Goal: Task Accomplishment & Management: Use online tool/utility

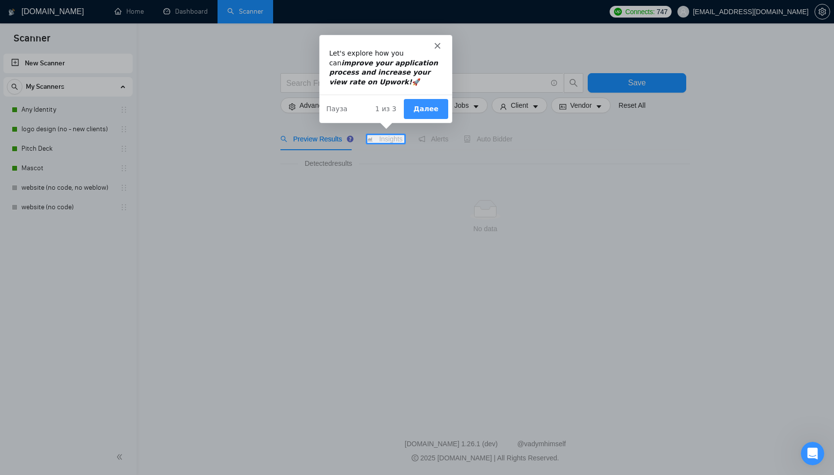
click at [443, 40] on div "Мессенджер Intercom" at bounding box center [384, 41] width 133 height 14
click at [441, 41] on div "Мессенджер Intercom" at bounding box center [384, 41] width 133 height 14
click at [436, 42] on icon "Закрыть" at bounding box center [436, 45] width 6 height 6
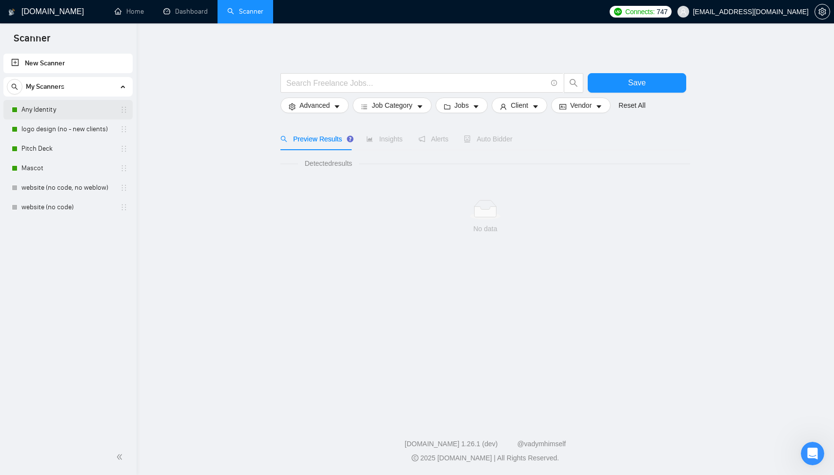
click at [44, 109] on link "Any Identity" at bounding box center [67, 110] width 93 height 20
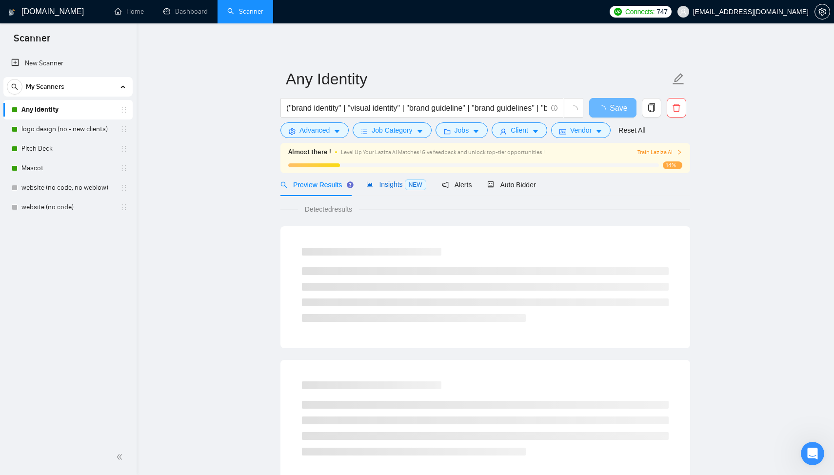
click at [385, 188] on div "Insights NEW" at bounding box center [395, 184] width 59 height 11
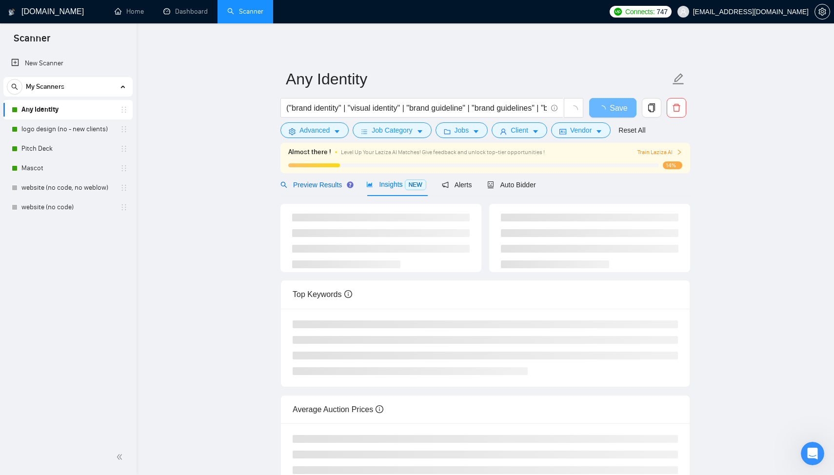
click at [319, 189] on div "Preview Results" at bounding box center [315, 184] width 70 height 11
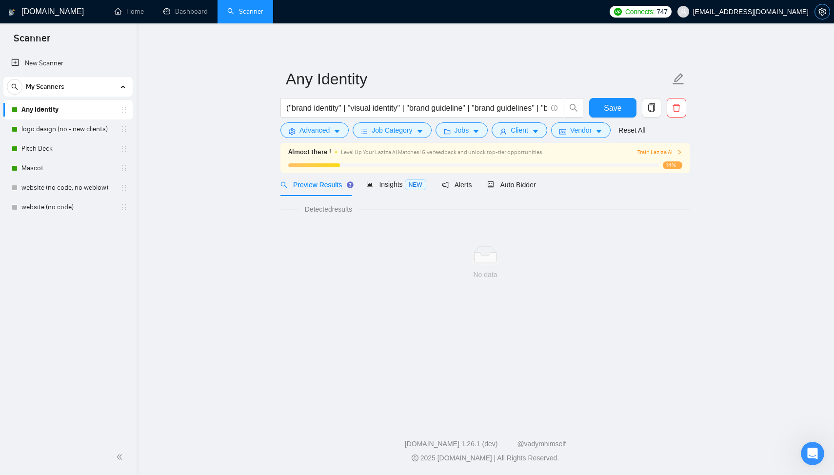
click at [822, 6] on button "button" at bounding box center [822, 12] width 16 height 16
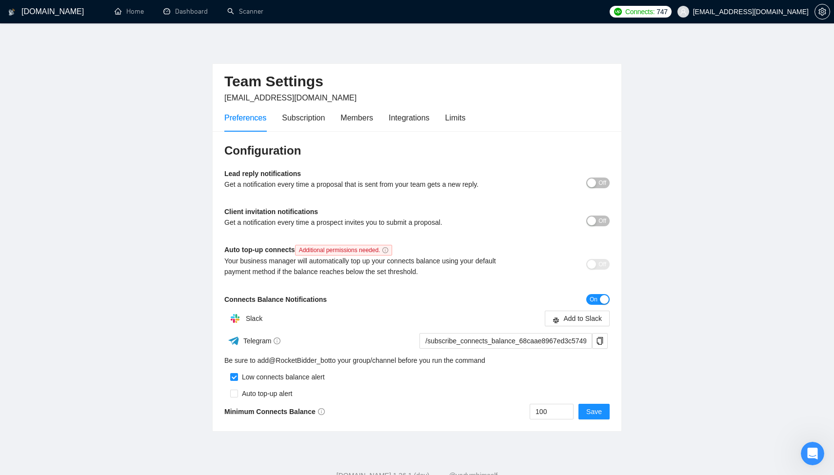
click at [337, 214] on div "Client invitation notifications Get a notification every time a prospect invite…" at bounding box center [368, 220] width 289 height 28
click at [297, 114] on div "Subscription" at bounding box center [303, 118] width 43 height 12
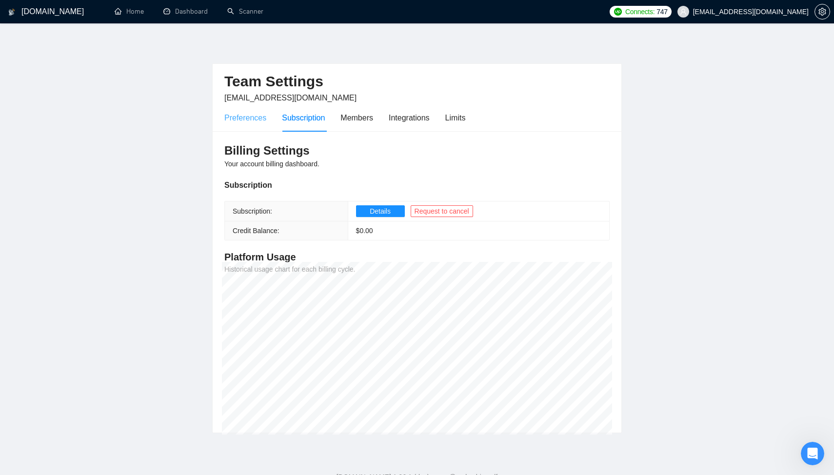
click at [256, 126] on div "Preferences" at bounding box center [245, 118] width 42 height 28
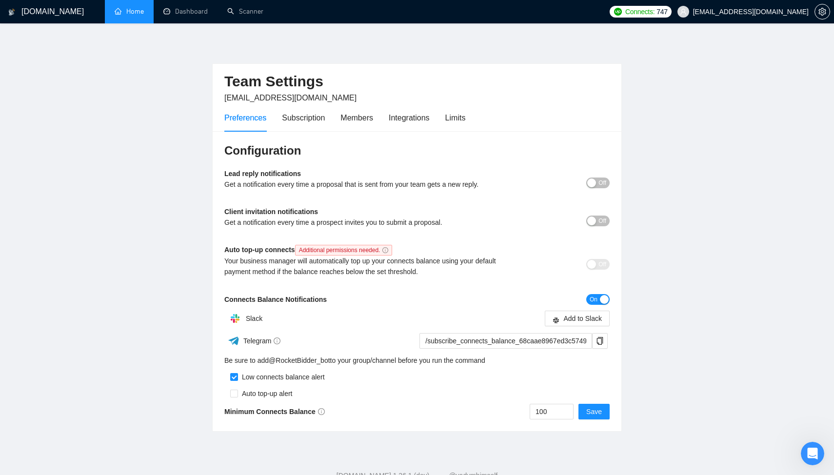
click at [141, 16] on link "Home" at bounding box center [129, 11] width 29 height 8
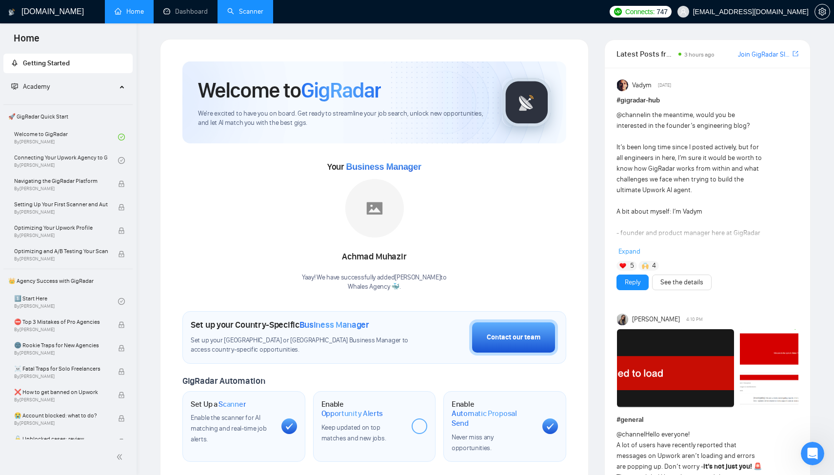
click at [240, 14] on link "Scanner" at bounding box center [245, 11] width 36 height 8
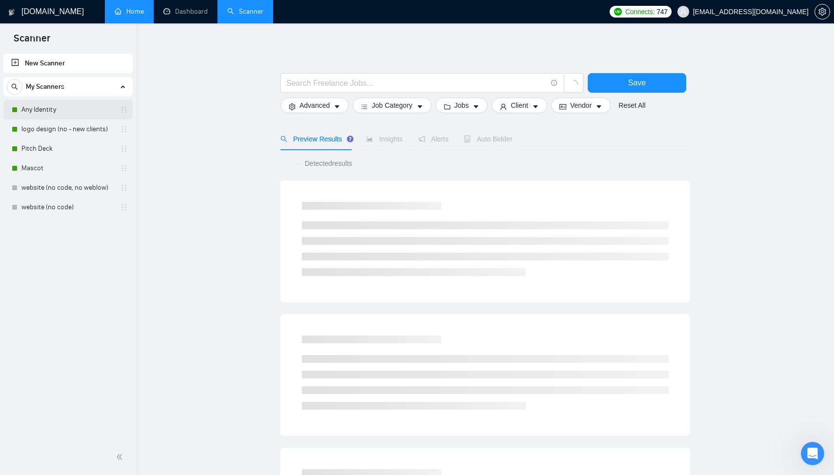
click at [62, 111] on link "Any Identity" at bounding box center [67, 110] width 93 height 20
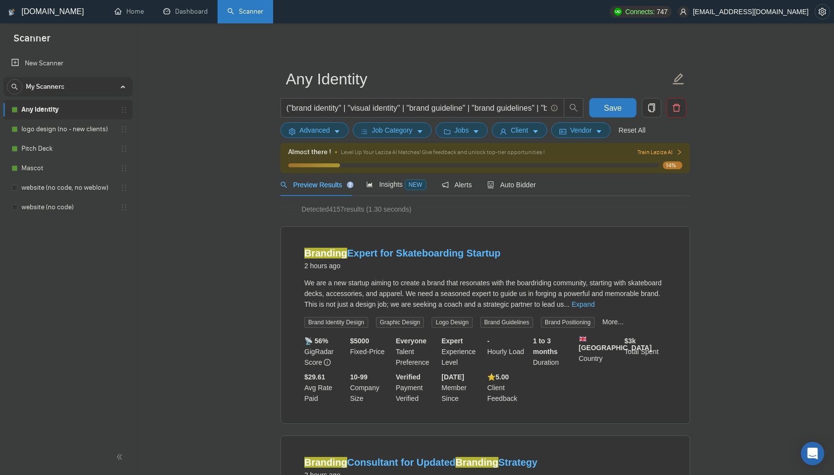
click at [516, 189] on div "Auto Bidder" at bounding box center [511, 184] width 48 height 11
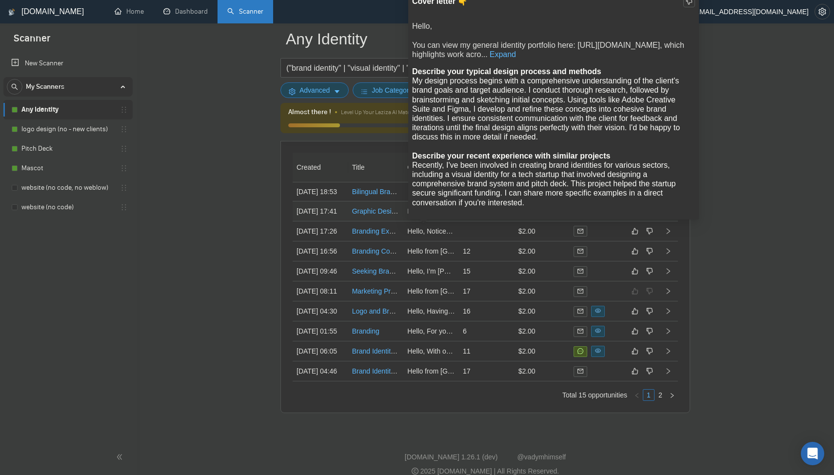
scroll to position [2459, 0]
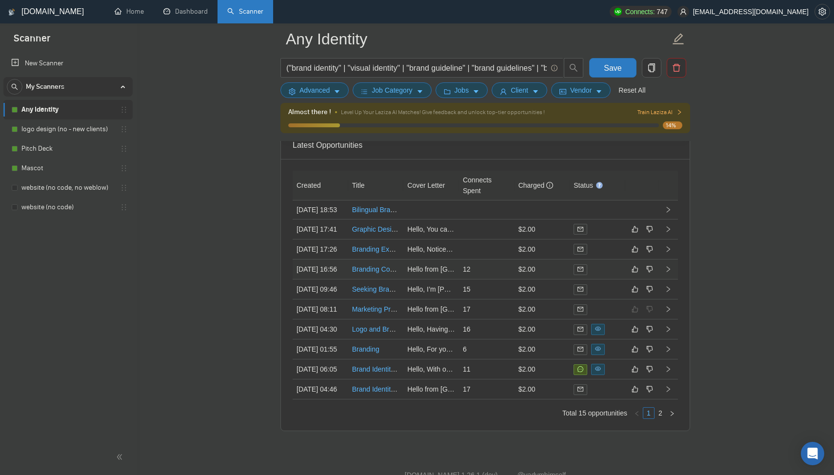
click at [506, 279] on td "12" at bounding box center [487, 269] width 56 height 20
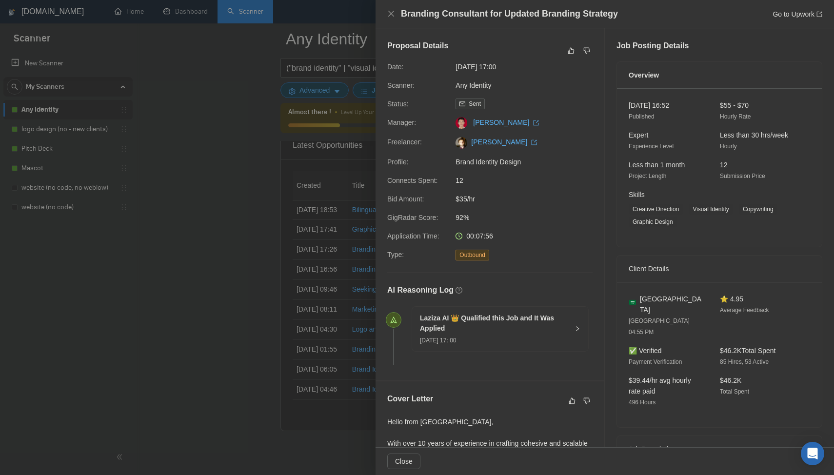
click at [248, 275] on div at bounding box center [417, 237] width 834 height 475
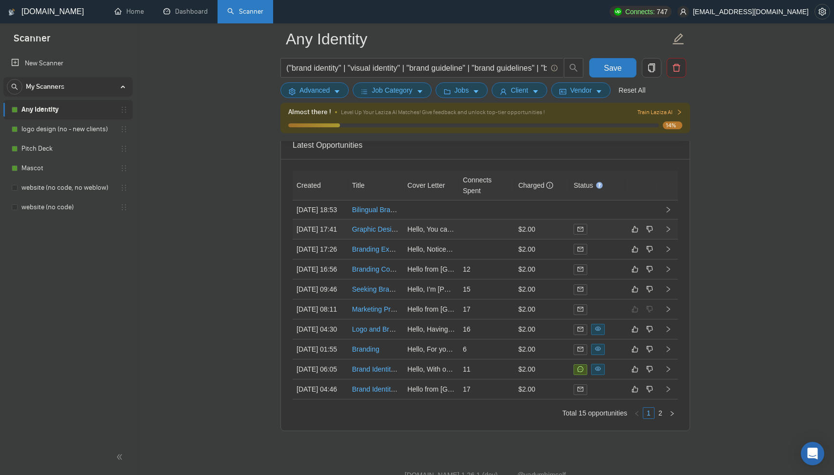
click at [472, 239] on td at bounding box center [487, 229] width 56 height 20
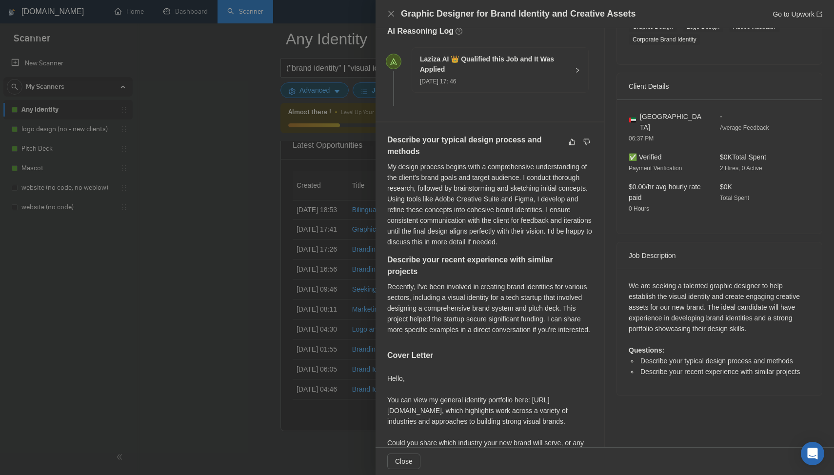
scroll to position [179, 0]
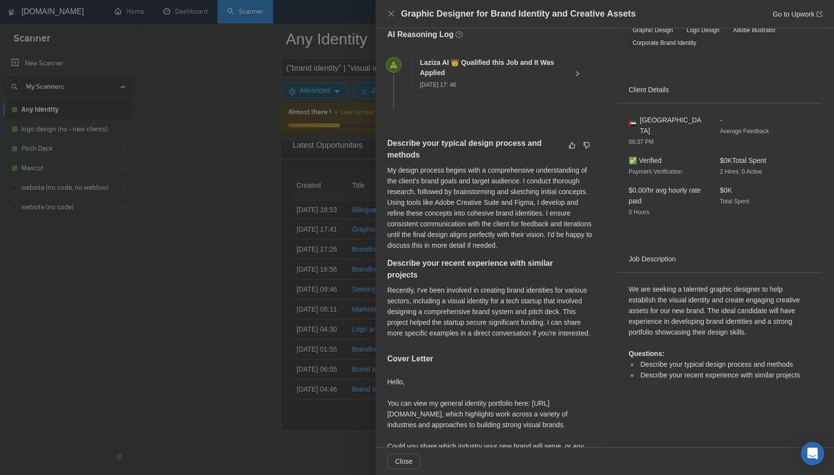
click at [330, 295] on div at bounding box center [417, 237] width 834 height 475
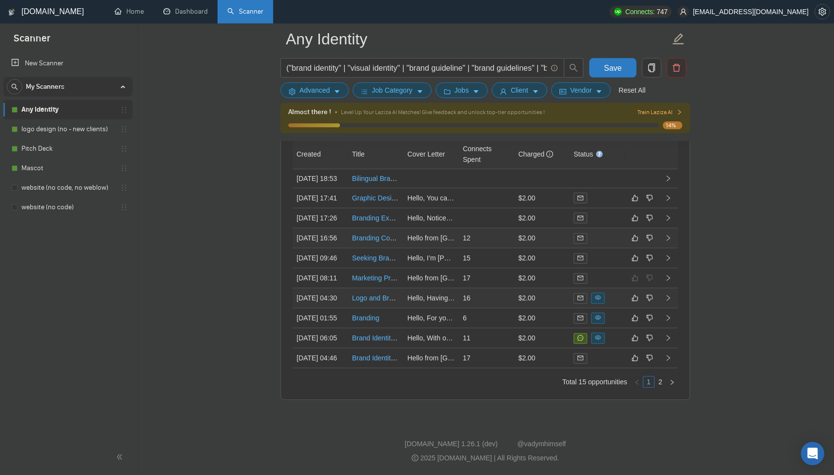
scroll to position [2505, 0]
click at [490, 288] on td "17" at bounding box center [487, 278] width 56 height 20
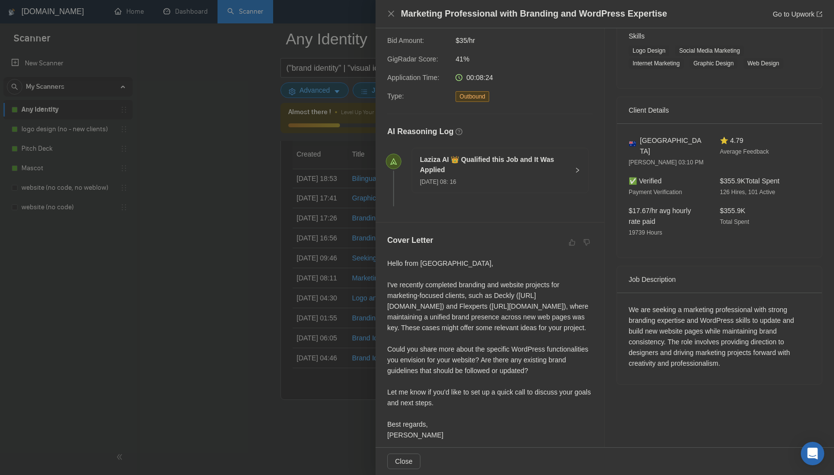
scroll to position [188, 0]
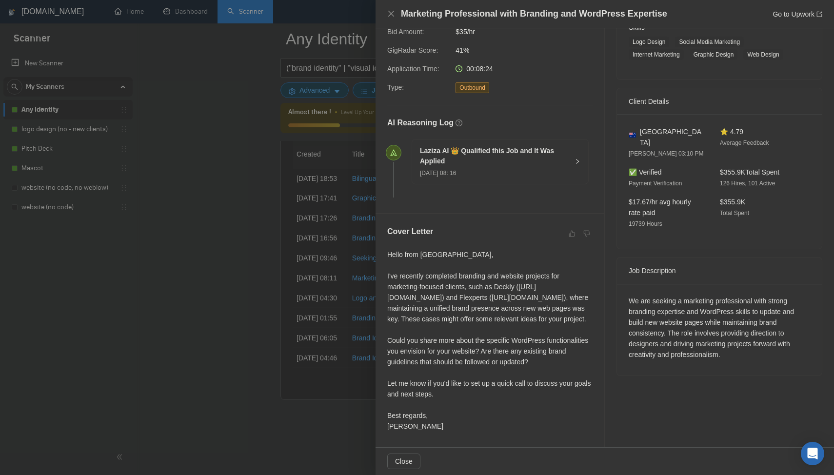
click at [319, 311] on div at bounding box center [417, 237] width 834 height 475
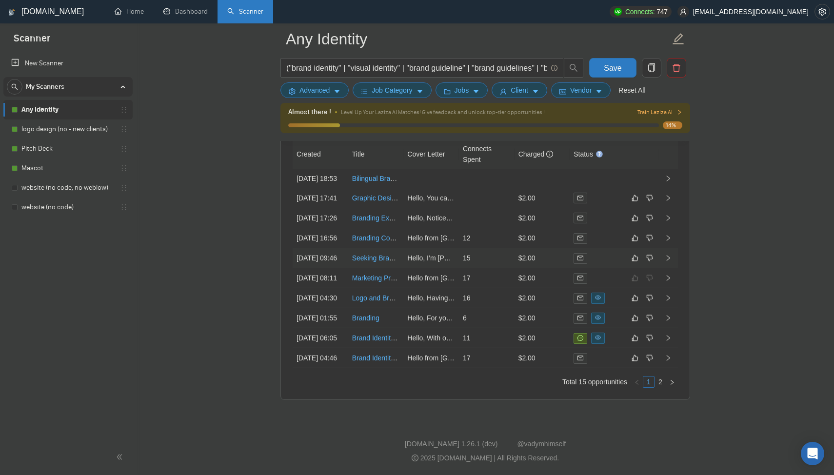
click at [489, 268] on td "15" at bounding box center [487, 258] width 56 height 20
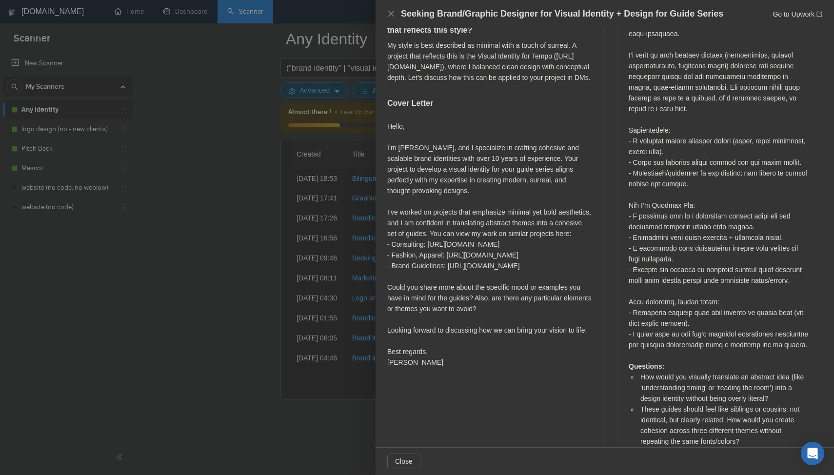
scroll to position [822, 0]
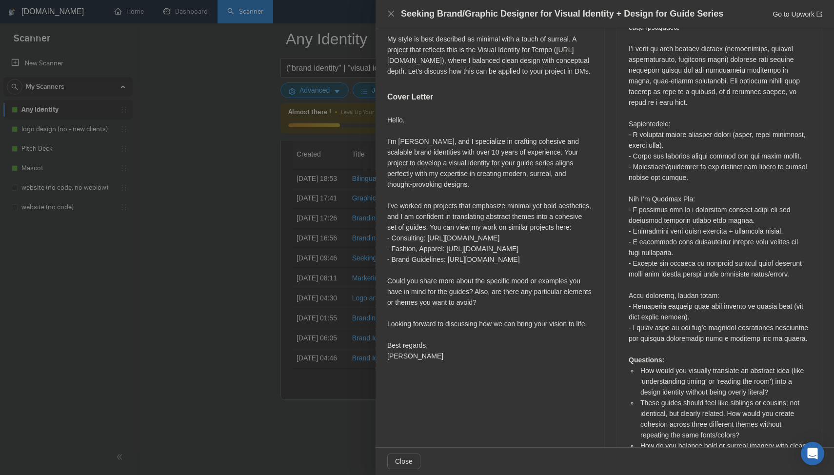
click at [299, 260] on div at bounding box center [417, 237] width 834 height 475
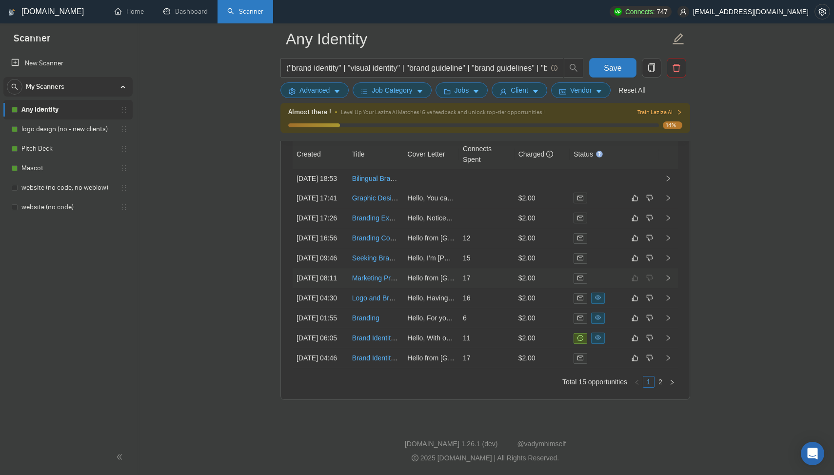
scroll to position [2525, 0]
click at [500, 308] on td "16" at bounding box center [487, 298] width 56 height 20
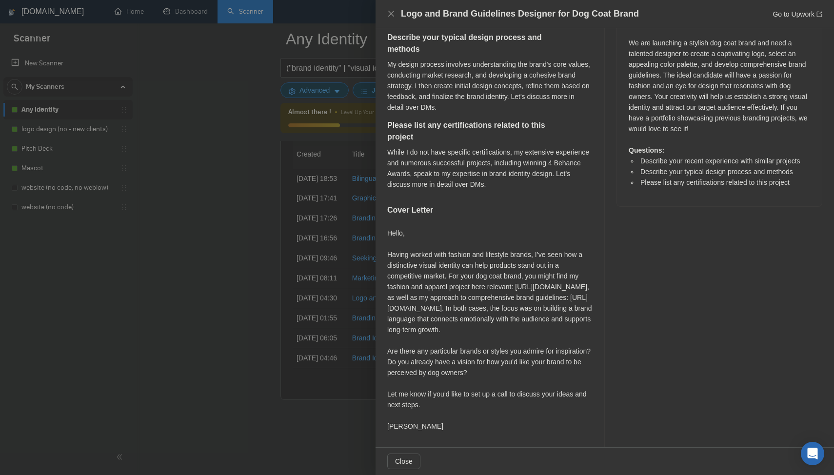
click at [333, 315] on div at bounding box center [417, 237] width 834 height 475
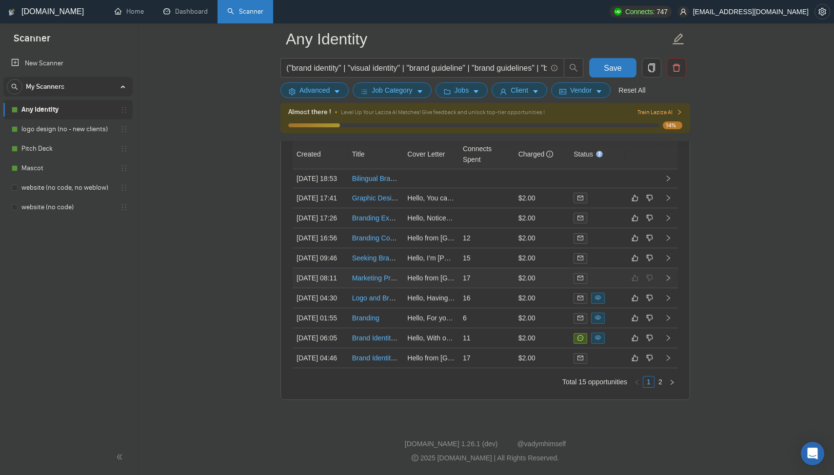
scroll to position [2488, 0]
click at [78, 130] on link "logo design (no - new clients)" at bounding box center [67, 129] width 93 height 20
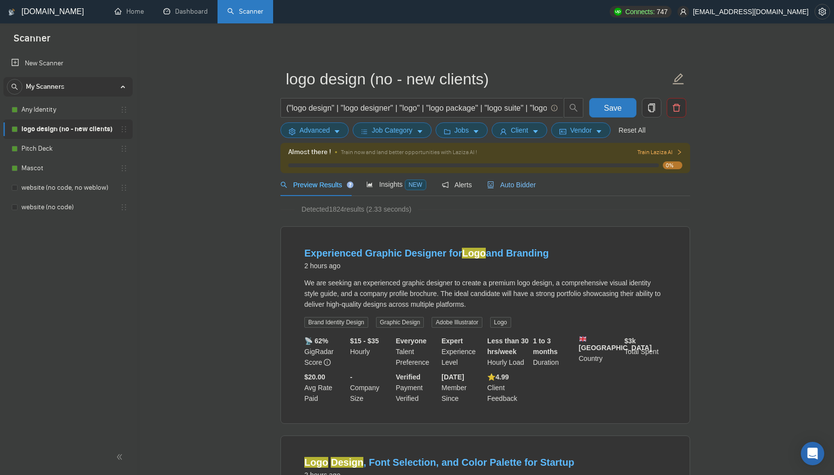
click at [501, 186] on span "Auto Bidder" at bounding box center [511, 185] width 48 height 8
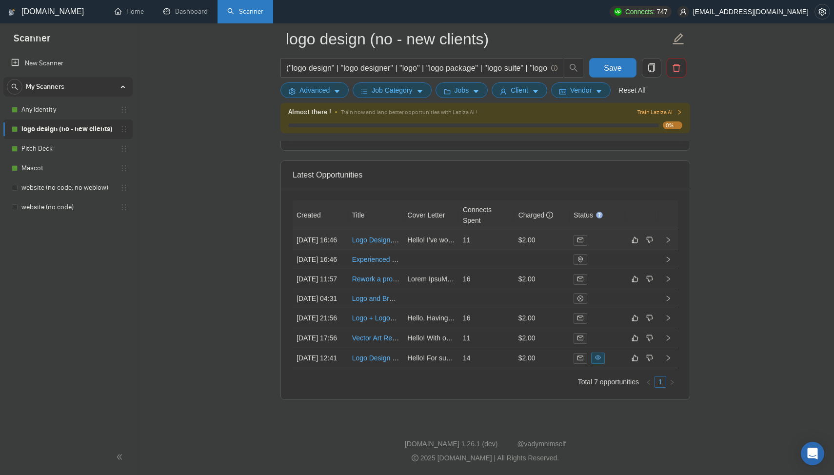
scroll to position [2441, 0]
click at [482, 265] on td at bounding box center [487, 259] width 56 height 19
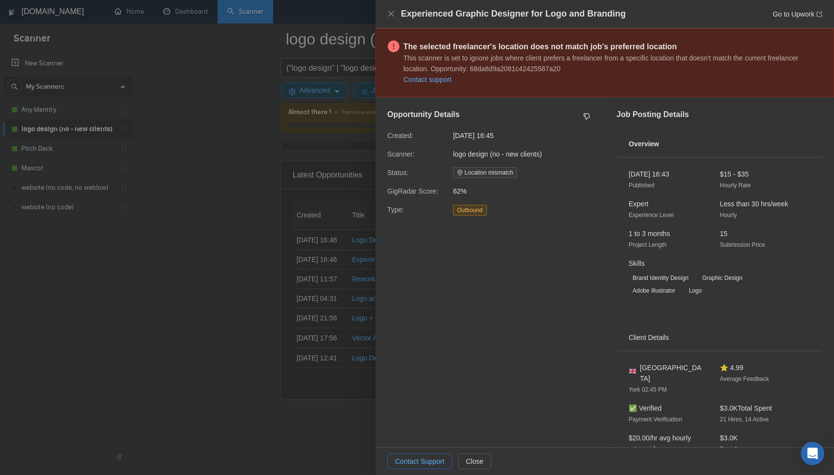
click at [337, 294] on div at bounding box center [417, 237] width 834 height 475
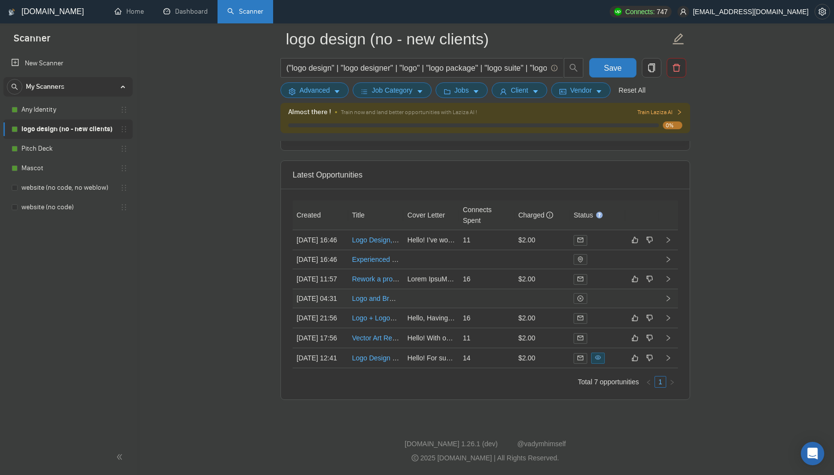
click at [434, 308] on td at bounding box center [431, 298] width 56 height 19
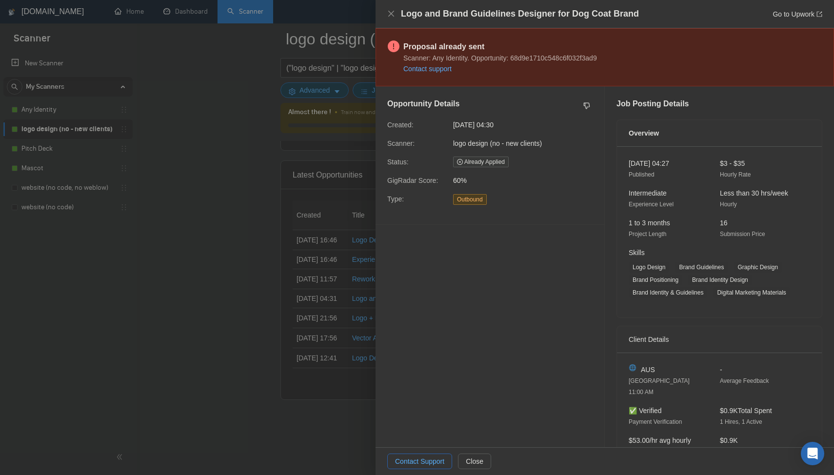
click at [336, 327] on div at bounding box center [417, 237] width 834 height 475
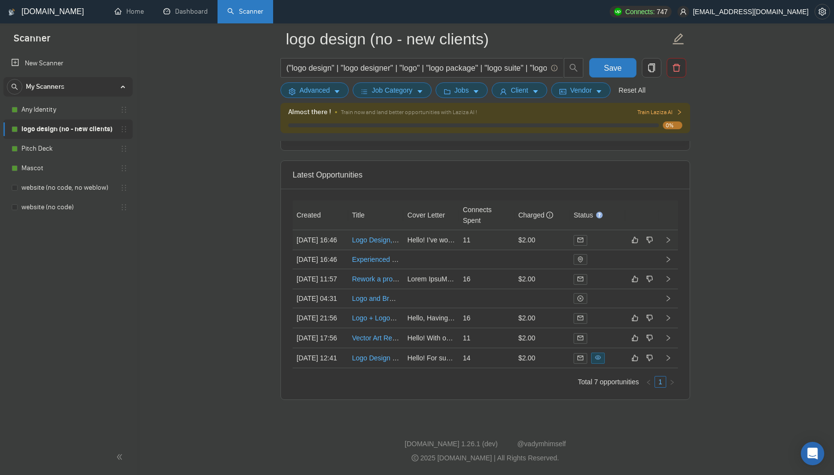
click at [475, 240] on td "11" at bounding box center [487, 240] width 56 height 20
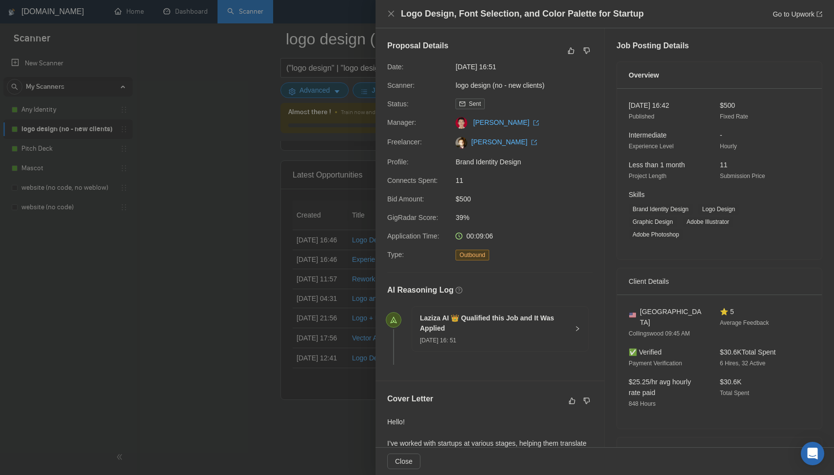
click at [344, 305] on div at bounding box center [417, 237] width 834 height 475
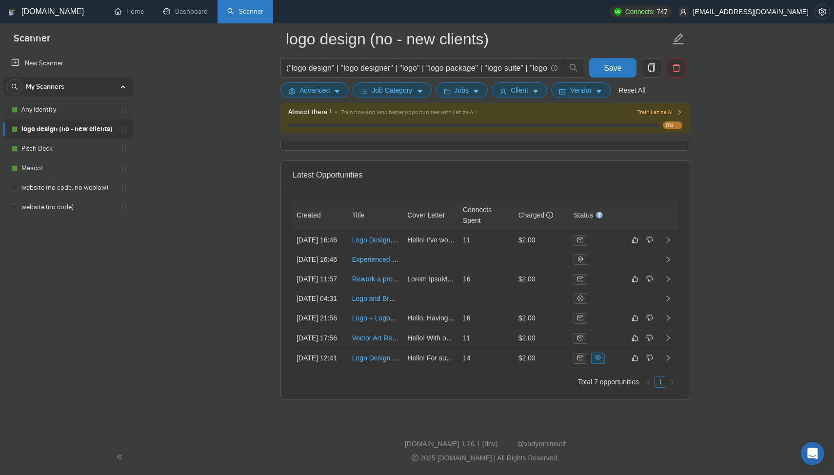
click at [74, 112] on link "Any Identity" at bounding box center [67, 110] width 93 height 20
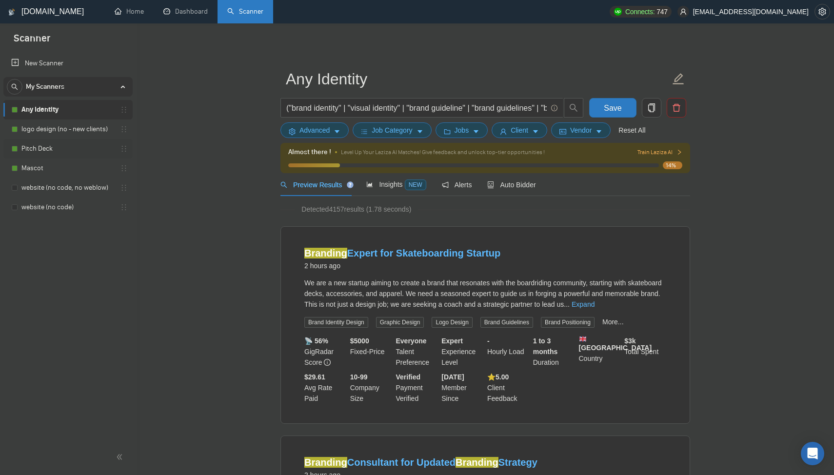
click at [53, 153] on link "Pitch Deck" at bounding box center [67, 149] width 93 height 20
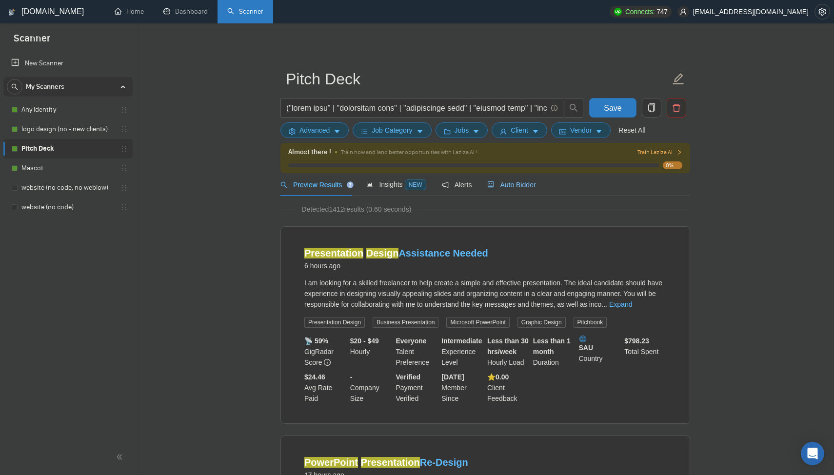
click at [512, 187] on span "Auto Bidder" at bounding box center [511, 185] width 48 height 8
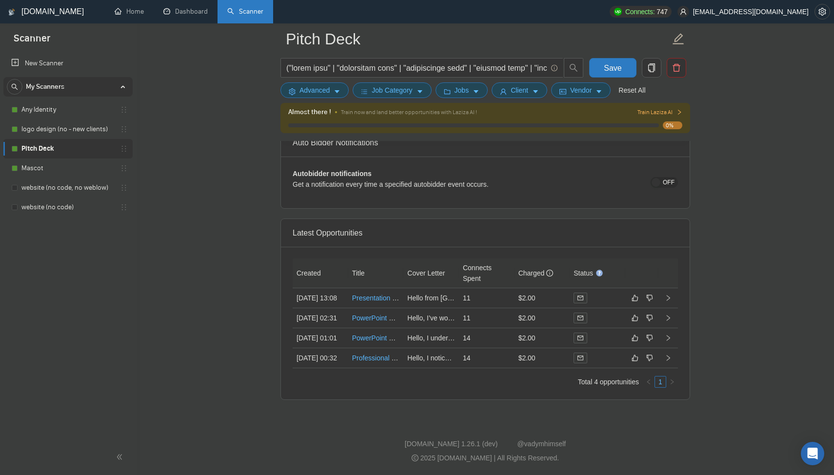
scroll to position [2340, 0]
click at [507, 288] on td "11" at bounding box center [487, 298] width 56 height 20
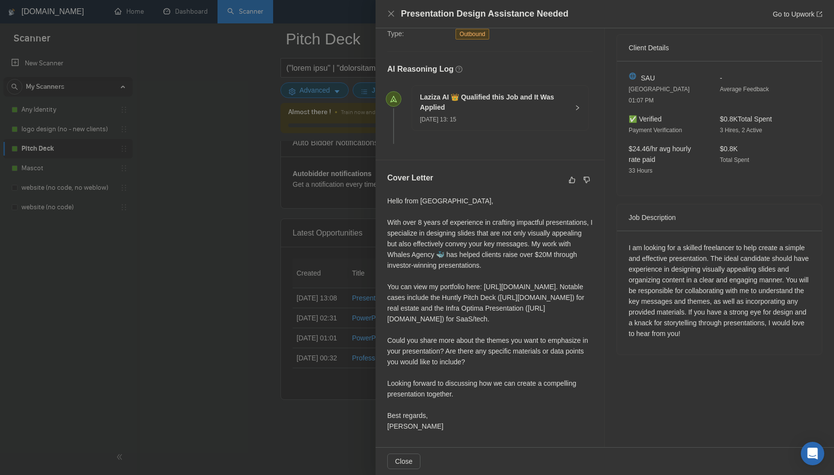
scroll to position [252, 0]
click at [344, 281] on div at bounding box center [417, 237] width 834 height 475
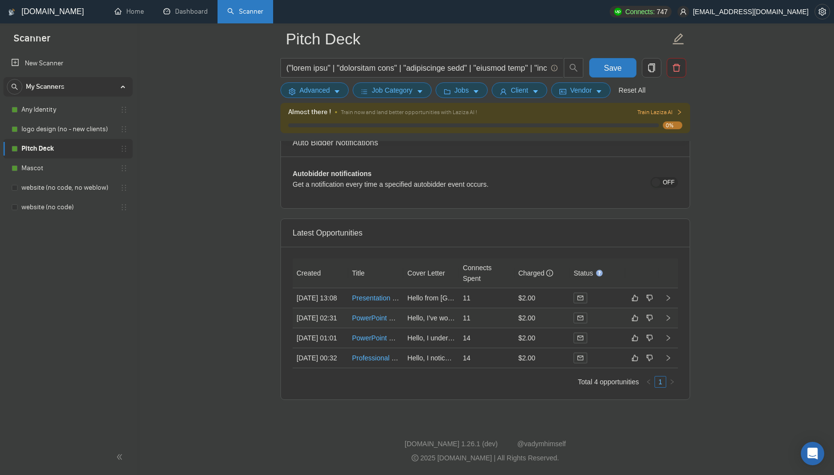
click at [486, 308] on td "11" at bounding box center [487, 318] width 56 height 20
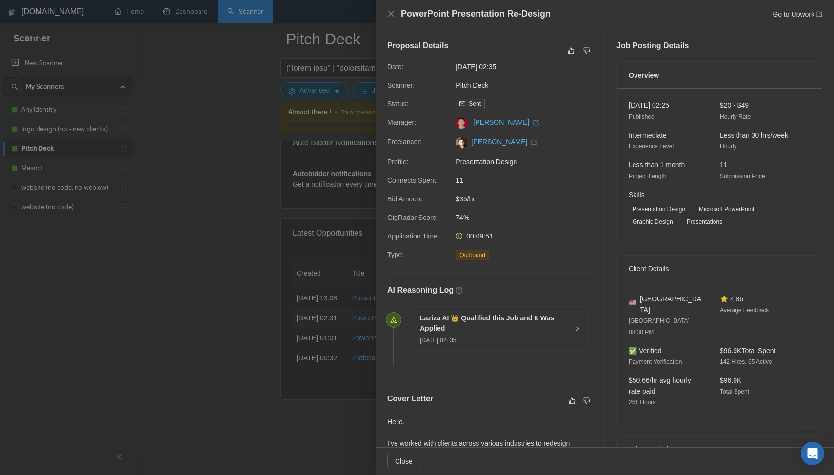
scroll to position [209, 0]
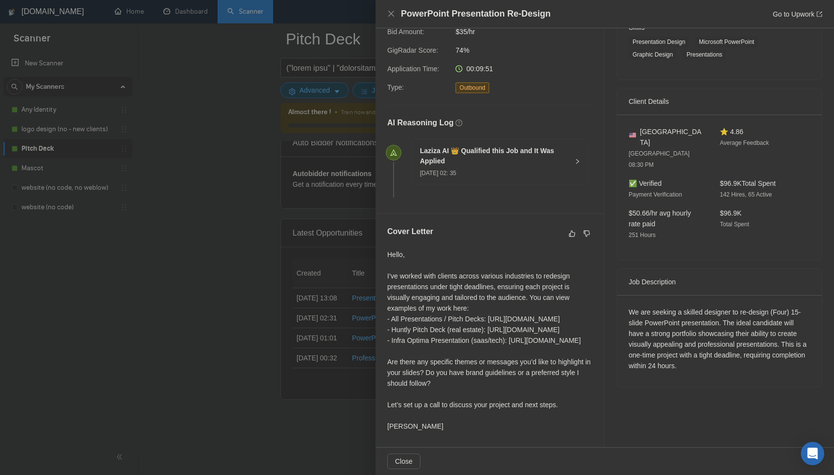
click at [338, 296] on div at bounding box center [417, 237] width 834 height 475
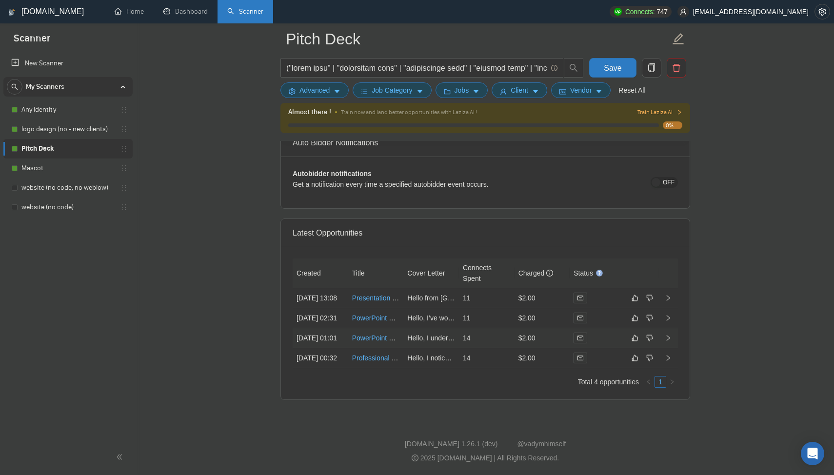
click at [481, 329] on td "14" at bounding box center [487, 338] width 56 height 20
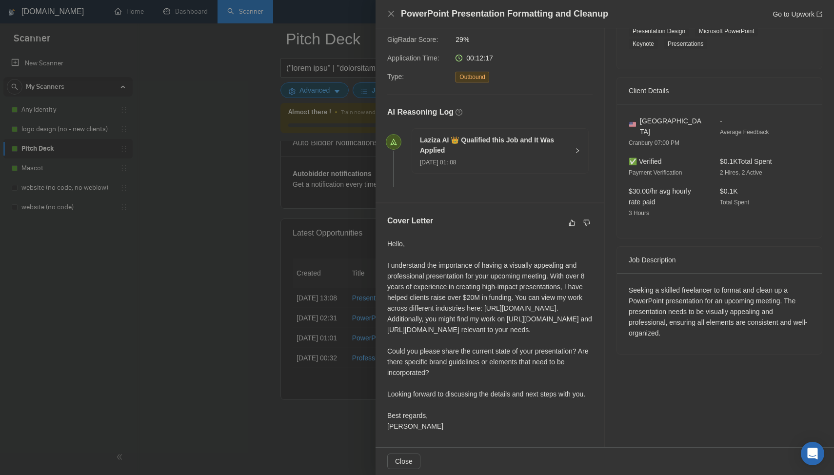
scroll to position [209, 0]
click at [220, 179] on div at bounding box center [417, 237] width 834 height 475
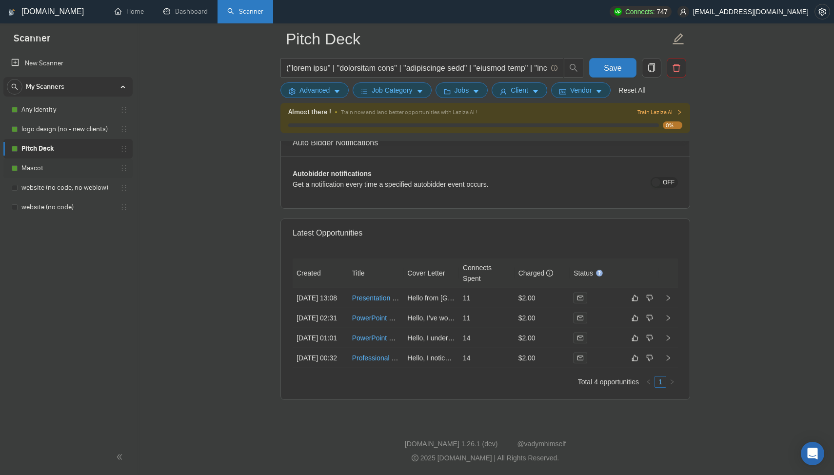
click at [60, 174] on link "Mascot" at bounding box center [67, 168] width 93 height 20
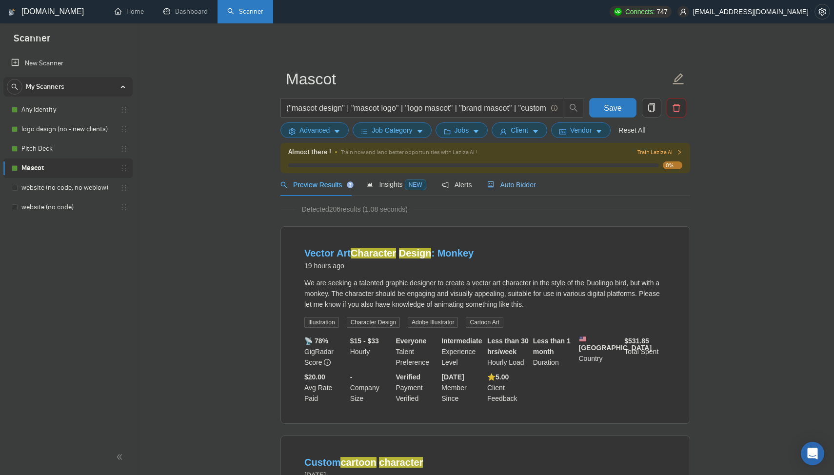
click at [510, 189] on div "Auto Bidder" at bounding box center [511, 184] width 48 height 11
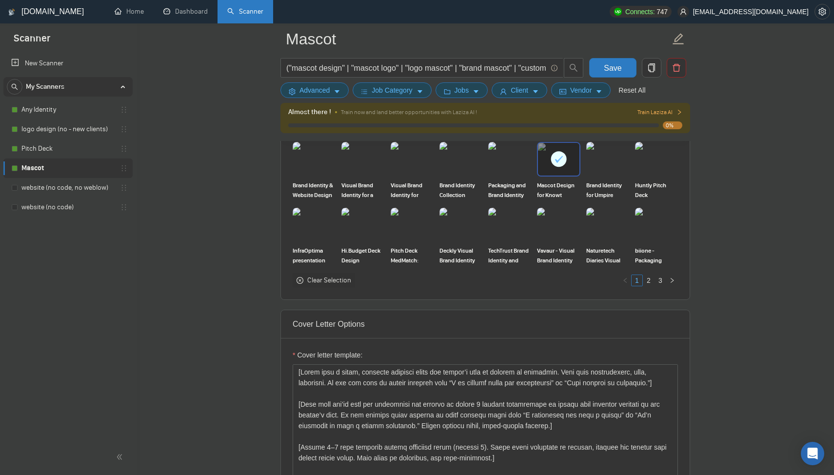
scroll to position [791, 0]
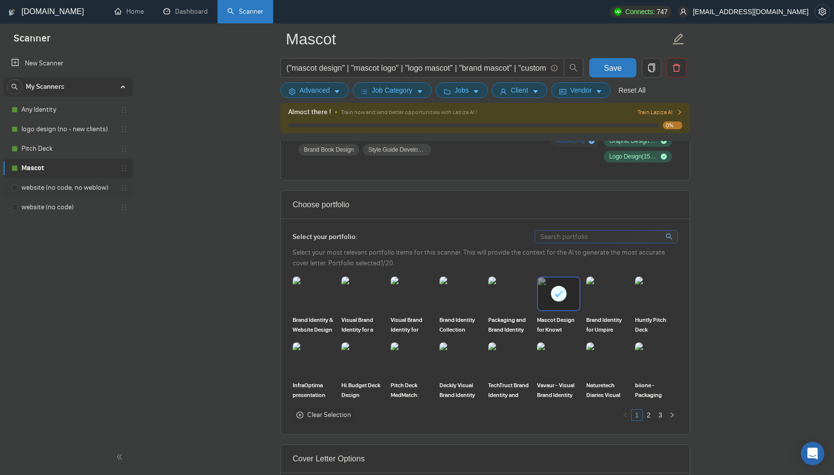
click at [62, 186] on link "website (no code, no weblow)" at bounding box center [67, 188] width 93 height 20
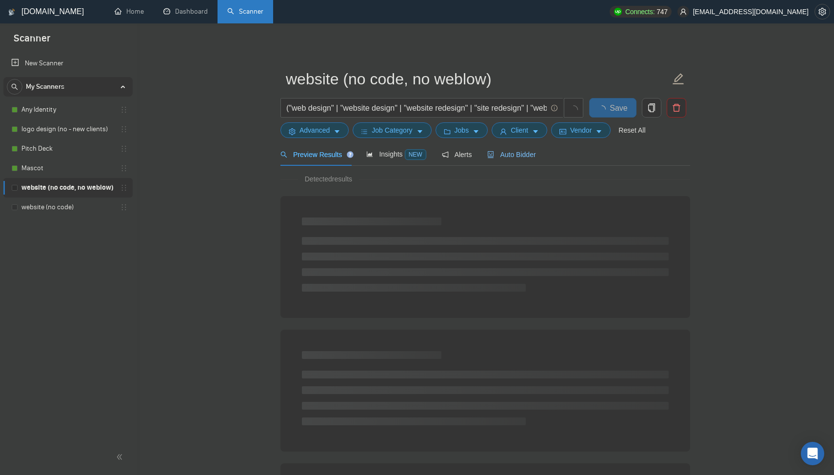
click at [514, 156] on span "Auto Bidder" at bounding box center [511, 155] width 48 height 8
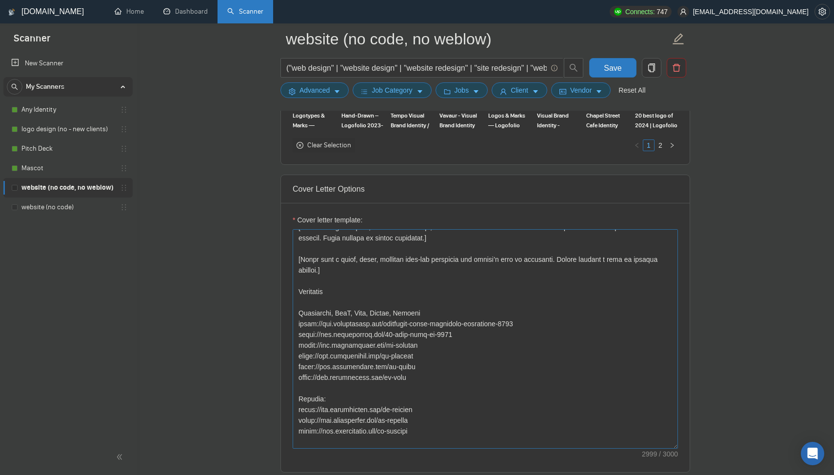
scroll to position [148, 0]
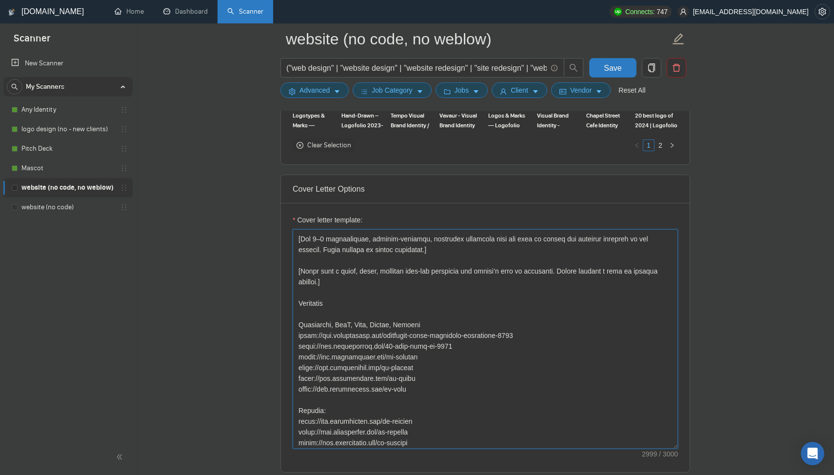
click at [400, 324] on textarea "Cover letter template:" at bounding box center [485, 338] width 385 height 219
click at [404, 350] on textarea "Cover letter template:" at bounding box center [485, 338] width 385 height 219
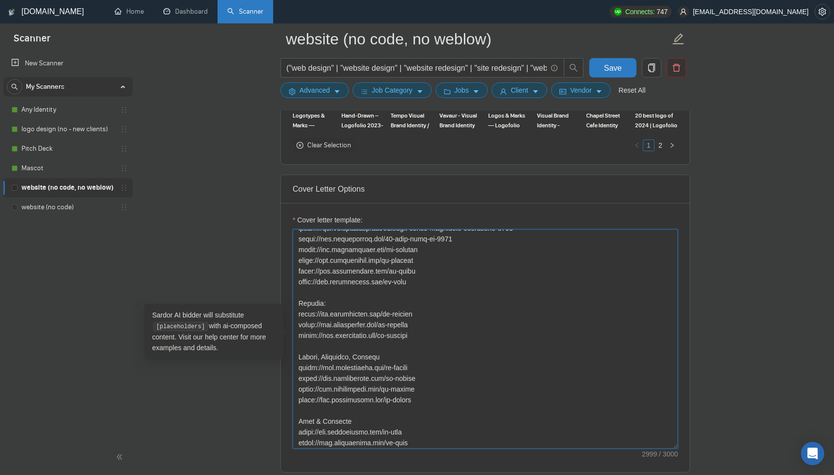
scroll to position [102, 0]
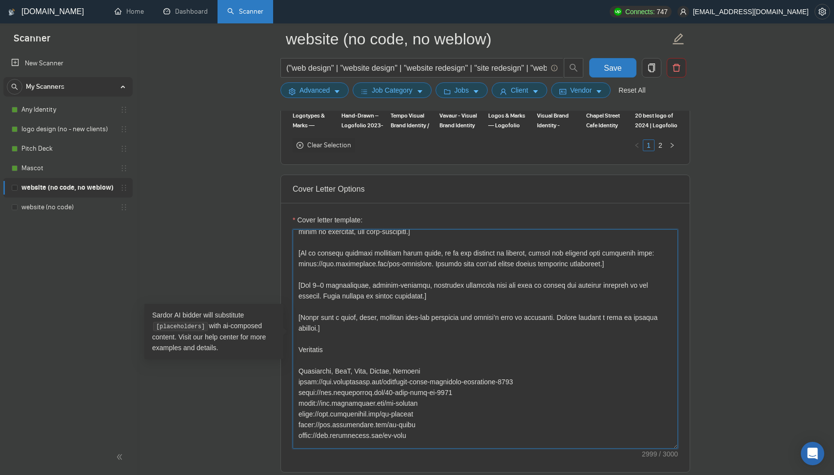
drag, startPoint x: 299, startPoint y: 239, endPoint x: 423, endPoint y: 430, distance: 227.6
click at [423, 430] on textarea "Cover letter template:" at bounding box center [485, 338] width 385 height 219
paste textarea
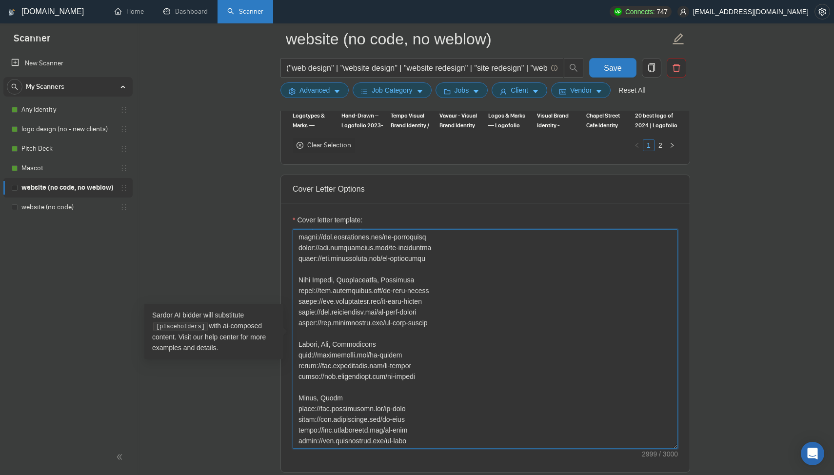
click at [401, 301] on textarea "Cover letter template:" at bounding box center [485, 338] width 385 height 219
paste textarea "loremip” do “Si am consectet ad elit s doeius tempor”). Incid utlabor etdolor m…"
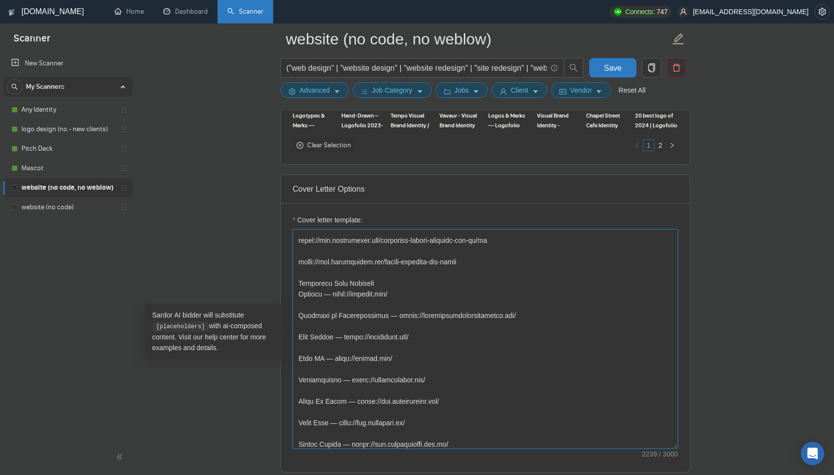
scroll to position [375, 0]
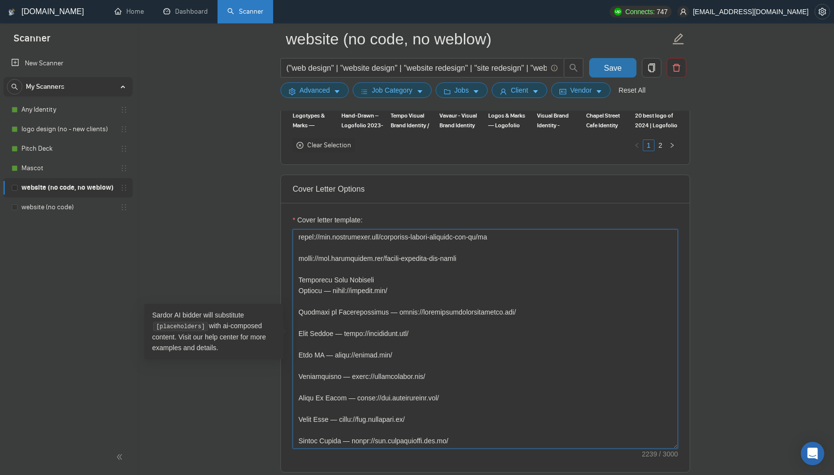
type textarea "[Lorem ipsu d sitam, consecte adipisci elits doe tempor’i utla et dolorem al en…"
click at [611, 65] on span "Save" at bounding box center [613, 68] width 18 height 12
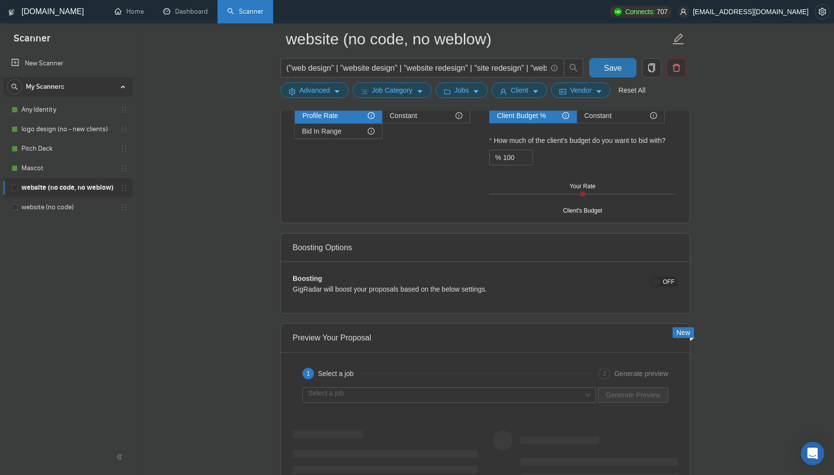
scroll to position [1763, 0]
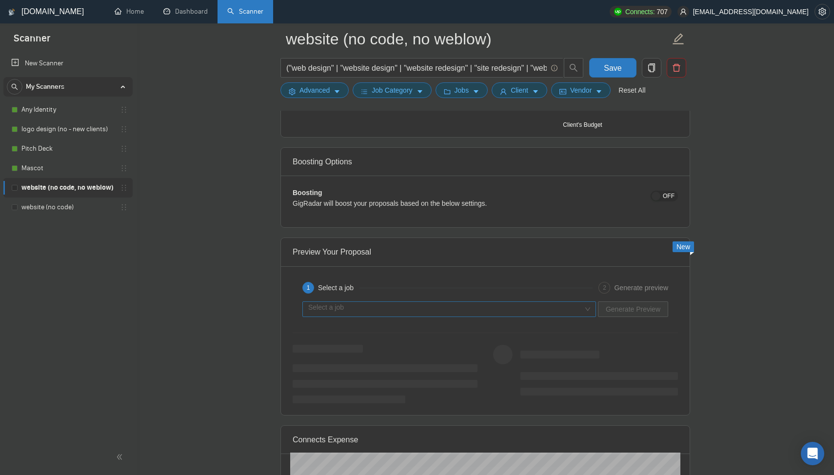
click at [347, 307] on input "search" at bounding box center [445, 309] width 275 height 15
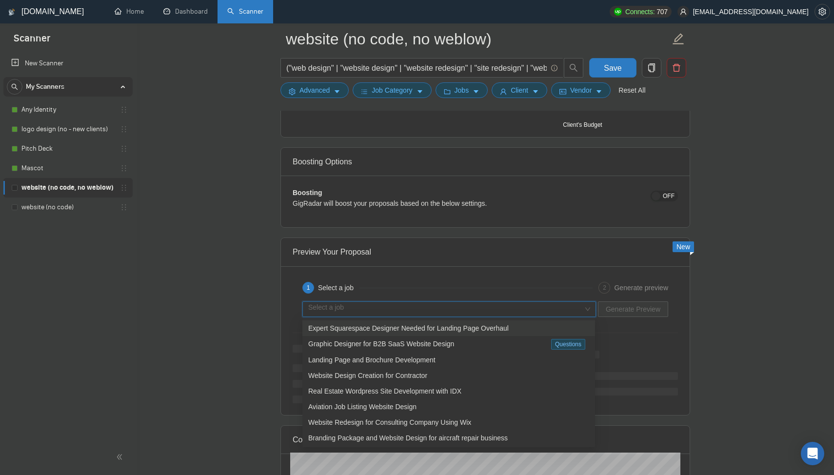
click at [354, 328] on span "Expert Squarespace Designer Needed for Landing Page Overhaul" at bounding box center [408, 328] width 200 height 8
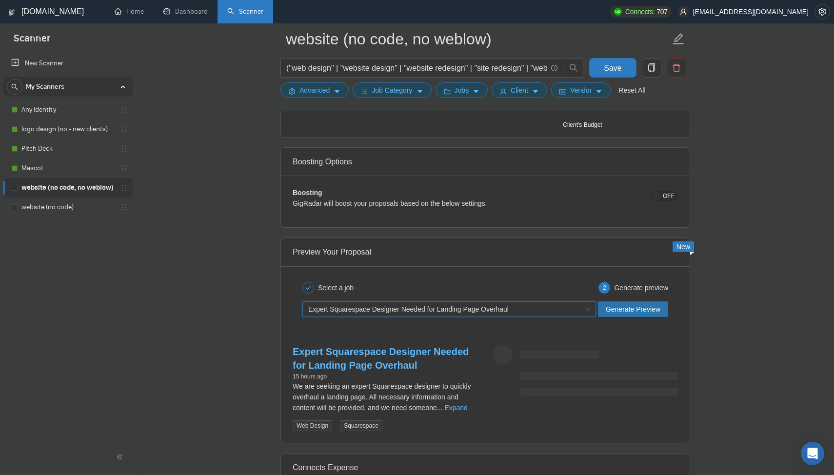
click at [608, 307] on span "Generate Preview" at bounding box center [633, 309] width 55 height 11
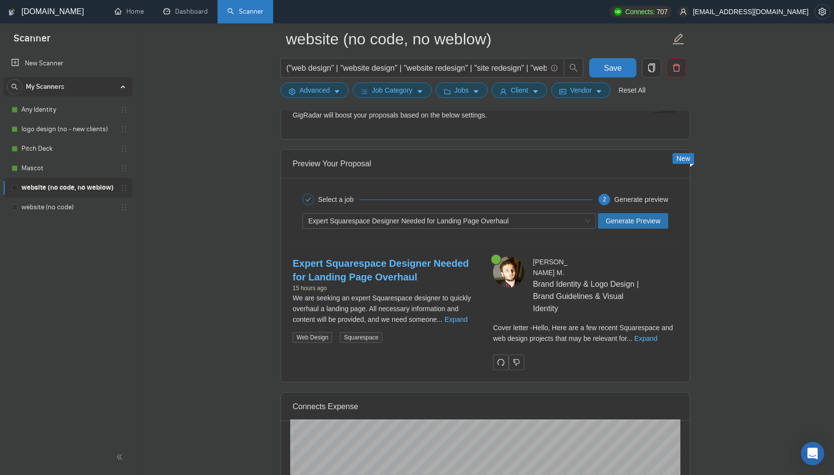
scroll to position [1867, 0]
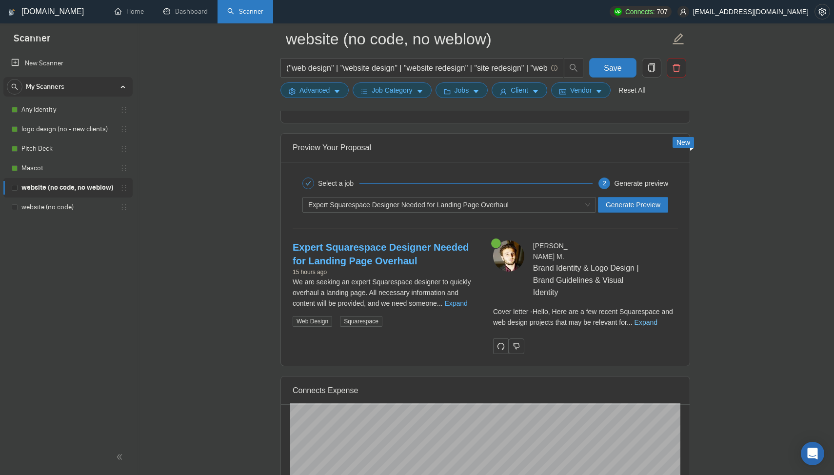
click at [657, 318] on link "Expand" at bounding box center [645, 322] width 23 height 8
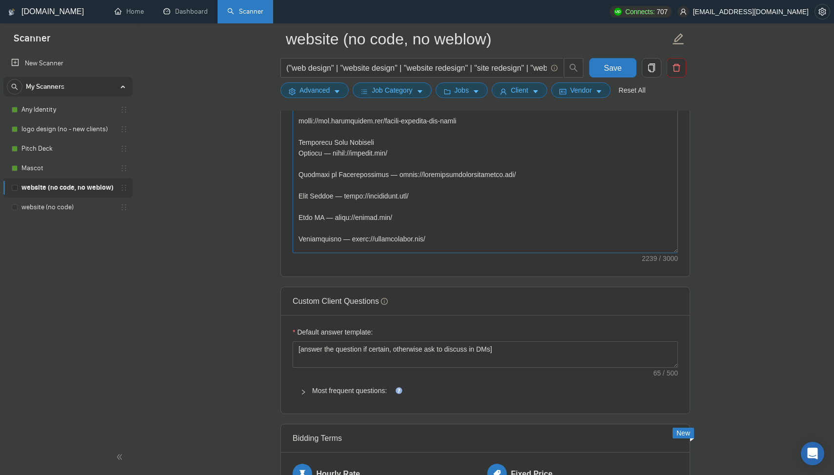
scroll to position [313, 0]
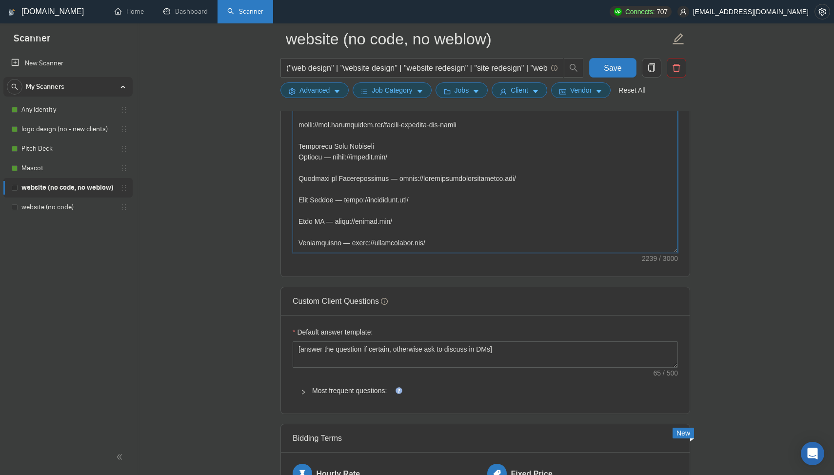
click at [383, 198] on textarea "Cover letter template:" at bounding box center [485, 143] width 385 height 219
paste textarea "💡 Lore: Ip dol si ametc adipisci, el sedd eiusmodte inc utla etdol magnaali eni…"
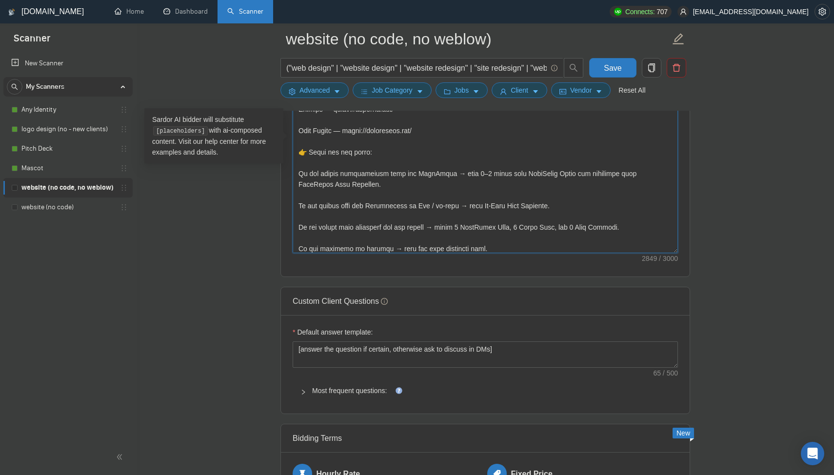
scroll to position [579, 0]
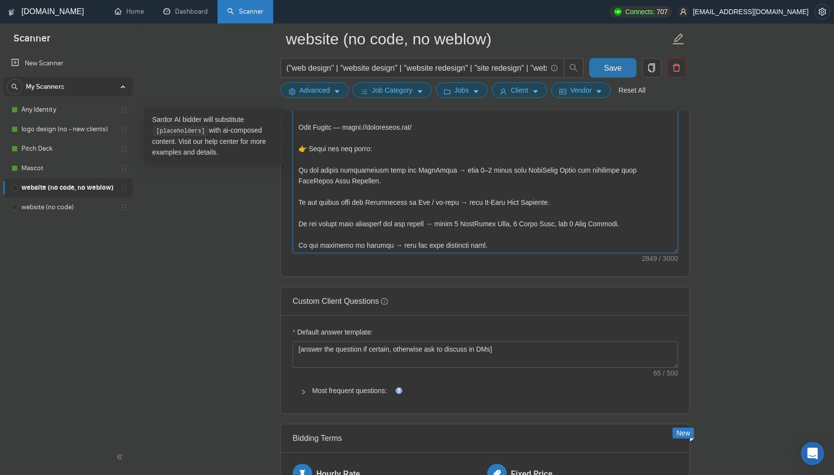
type textarea "[Lorem ipsu d sitam, consecte adipisci elits doe tempor’i utla et dolorem al en…"
click at [612, 69] on span "Save" at bounding box center [613, 68] width 18 height 12
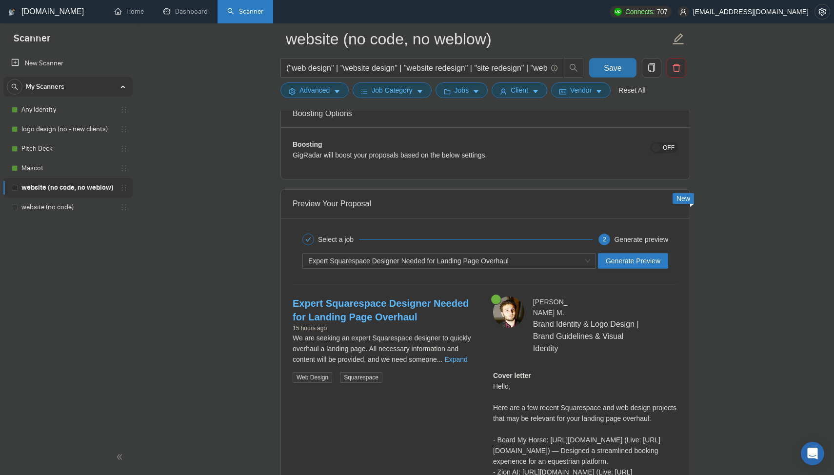
scroll to position [1817, 0]
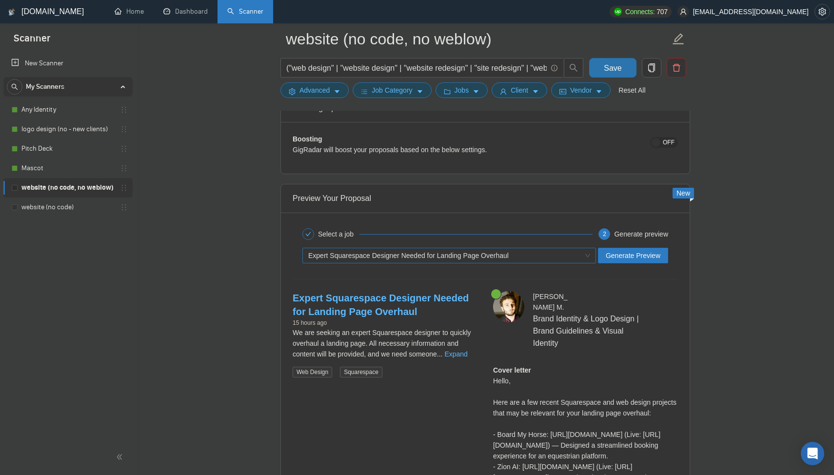
click at [413, 256] on span "Expert Squarespace Designer Needed for Landing Page Overhaul" at bounding box center [408, 256] width 200 height 8
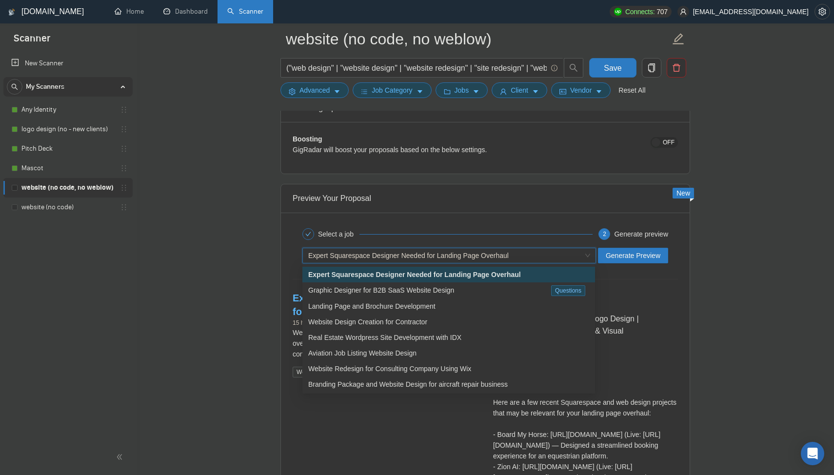
click at [413, 276] on span "Expert Squarespace Designer Needed for Landing Page Overhaul" at bounding box center [414, 275] width 213 height 8
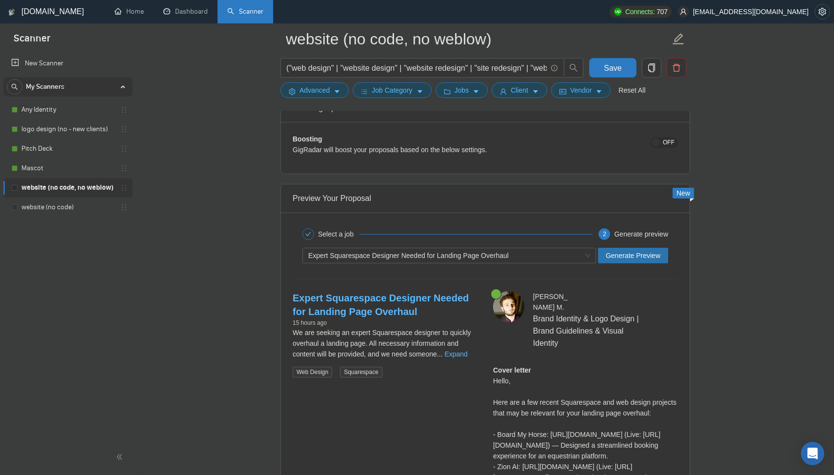
click at [612, 257] on span "Generate Preview" at bounding box center [633, 255] width 55 height 11
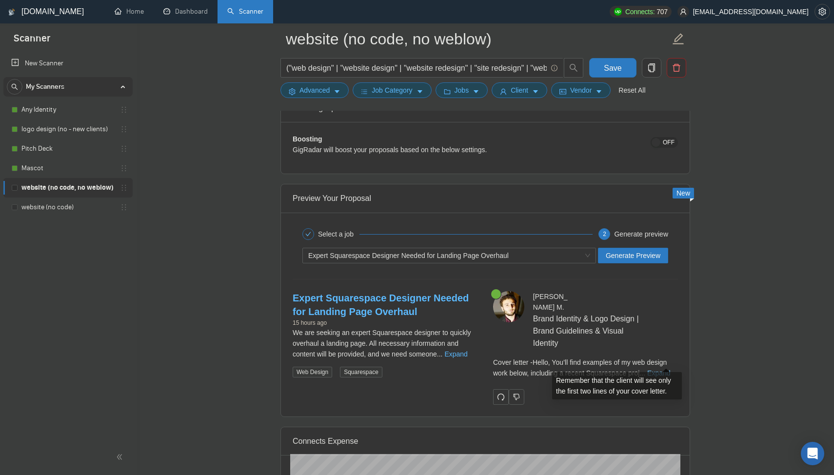
click at [666, 369] on link "Expand" at bounding box center [658, 373] width 23 height 8
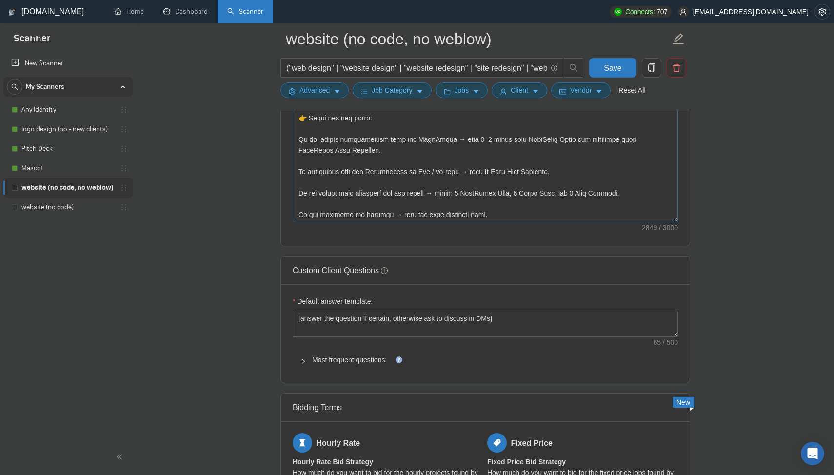
scroll to position [1206, 0]
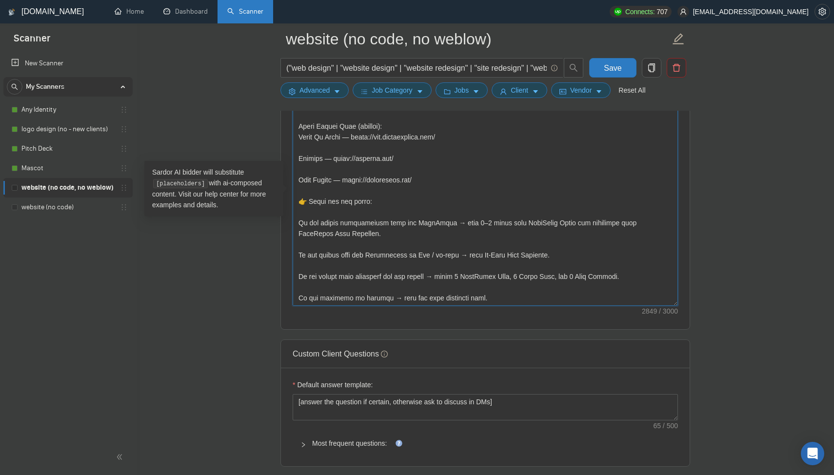
drag, startPoint x: 471, startPoint y: 296, endPoint x: 333, endPoint y: 254, distance: 144.2
click at [333, 254] on textarea "Cover letter template:" at bounding box center [485, 195] width 385 height 219
click at [385, 235] on textarea "Cover letter template:" at bounding box center [485, 195] width 385 height 219
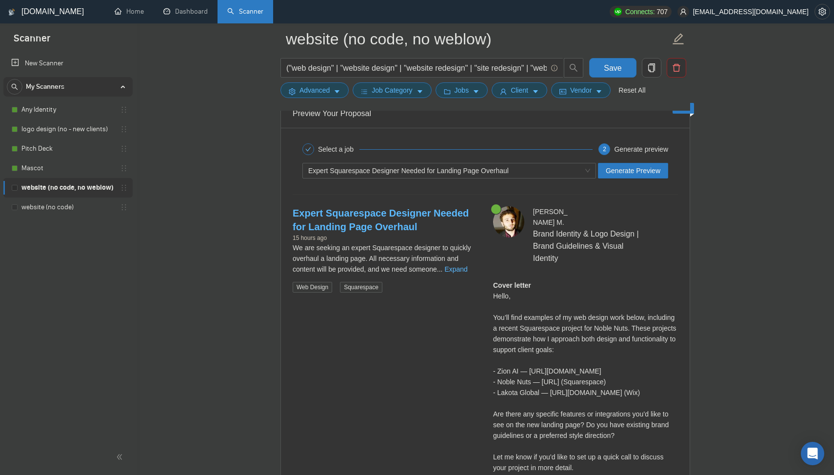
scroll to position [1928, 0]
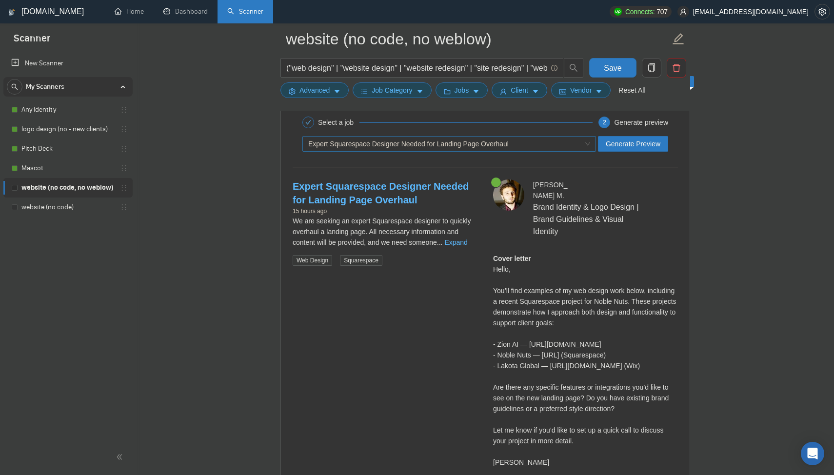
click at [440, 146] on span "Expert Squarespace Designer Needed for Landing Page Overhaul" at bounding box center [408, 144] width 200 height 8
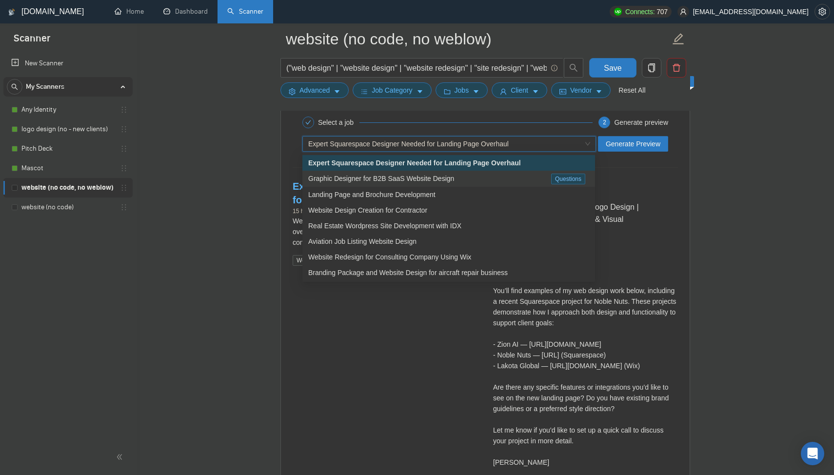
click at [426, 178] on span "Graphic Designer for B2B SaaS Website Design" at bounding box center [381, 179] width 146 height 8
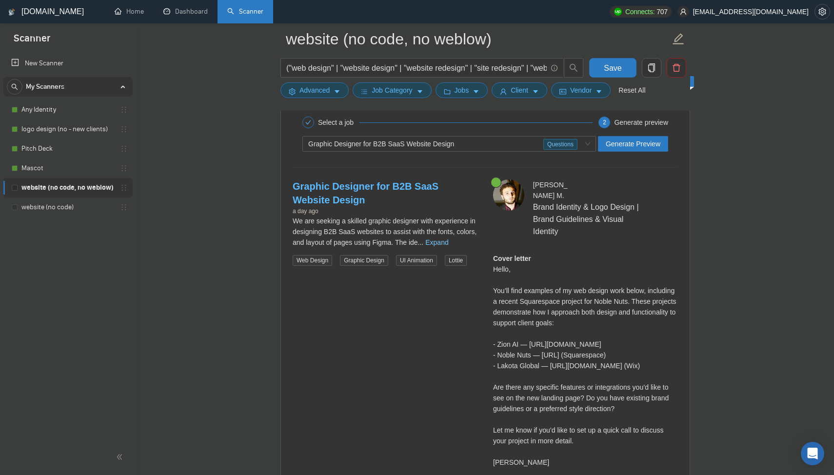
click at [448, 239] on link "Expand" at bounding box center [436, 242] width 23 height 8
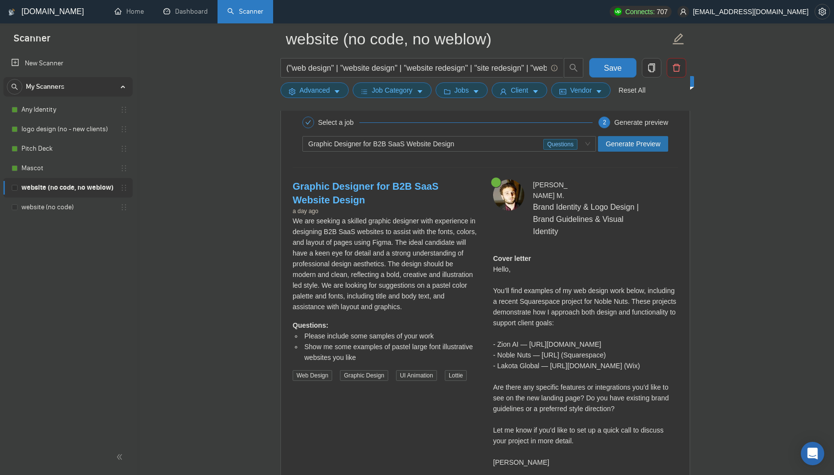
click at [619, 138] on span "Generate Preview" at bounding box center [633, 143] width 55 height 11
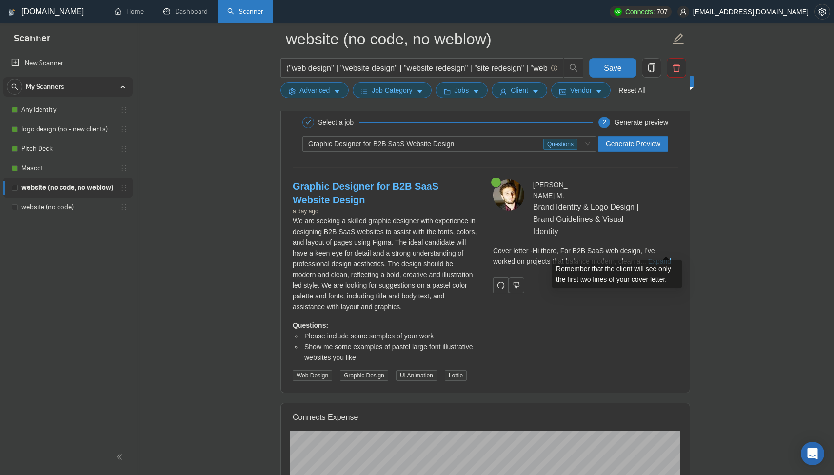
click at [660, 257] on link "Expand" at bounding box center [659, 261] width 23 height 8
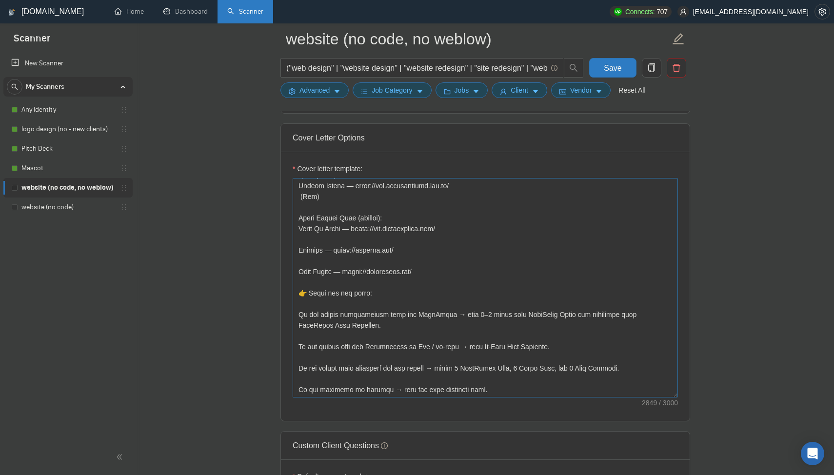
scroll to position [1117, 0]
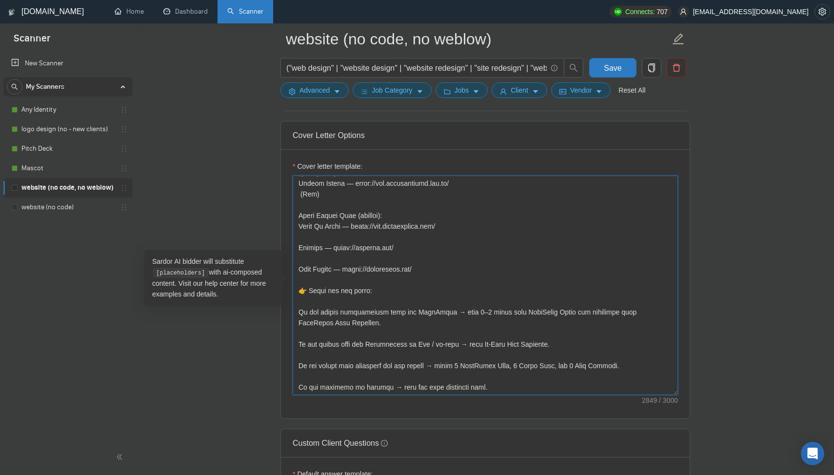
click at [471, 388] on textarea "Cover letter template:" at bounding box center [485, 285] width 385 height 219
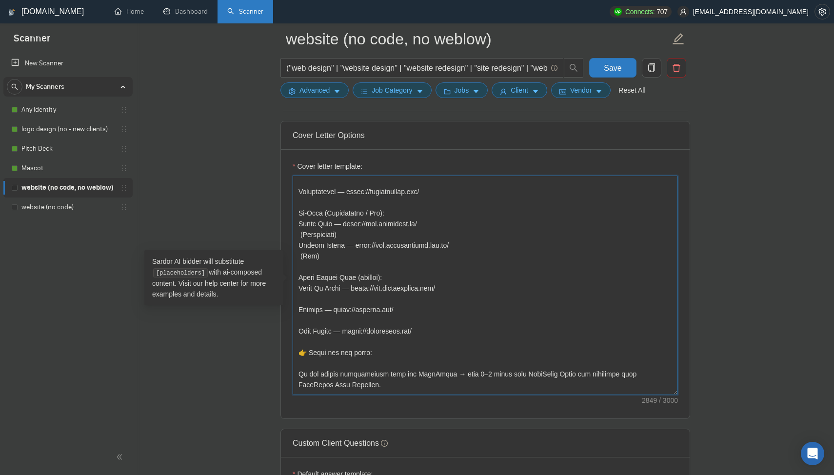
scroll to position [517, 0]
click at [350, 386] on textarea "Cover letter template:" at bounding box center [485, 285] width 385 height 219
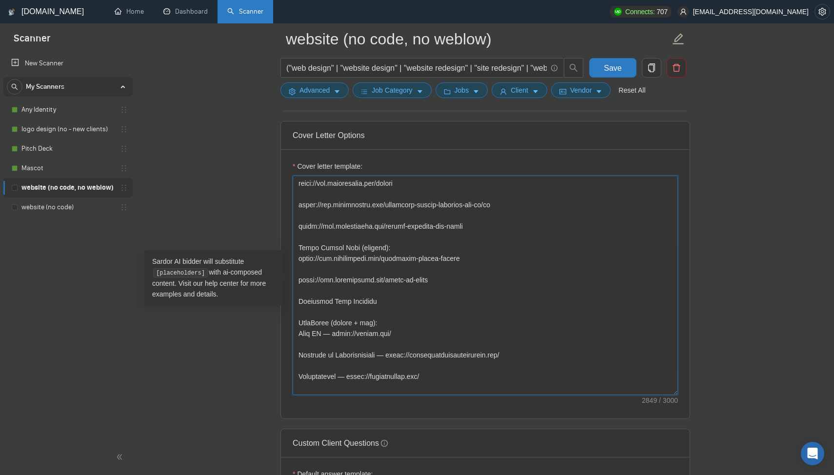
scroll to position [205, 0]
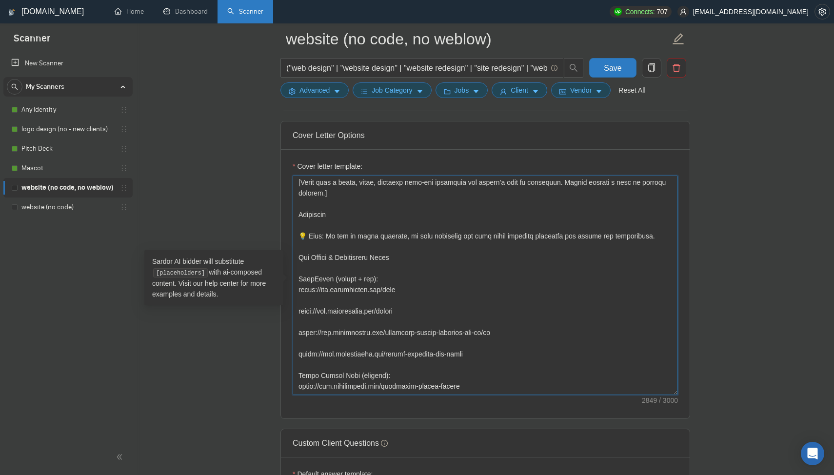
drag, startPoint x: 473, startPoint y: 388, endPoint x: 297, endPoint y: 258, distance: 219.0
click at [297, 258] on textarea "Cover letter template:" at bounding box center [485, 285] width 385 height 219
paste textarea "Loremipsu 💡 Dolo: Si ame co adipi elitsedd, ei temp incididun utl etdo magna al…"
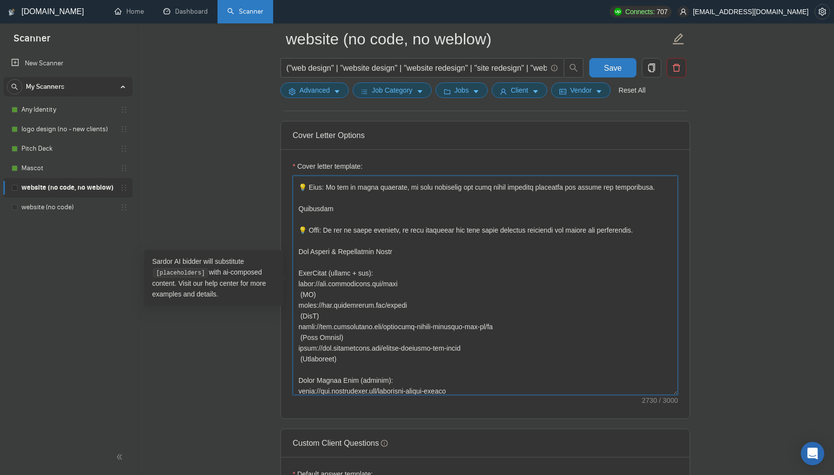
scroll to position [244, 0]
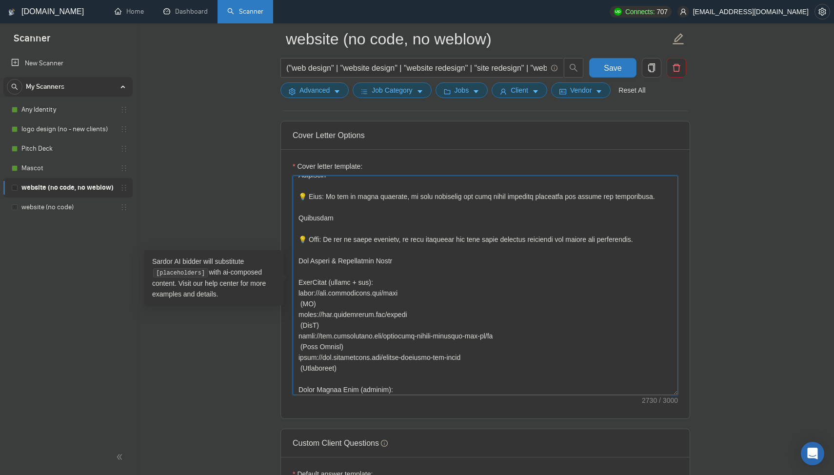
click at [409, 239] on textarea "Cover letter template:" at bounding box center [485, 285] width 385 height 219
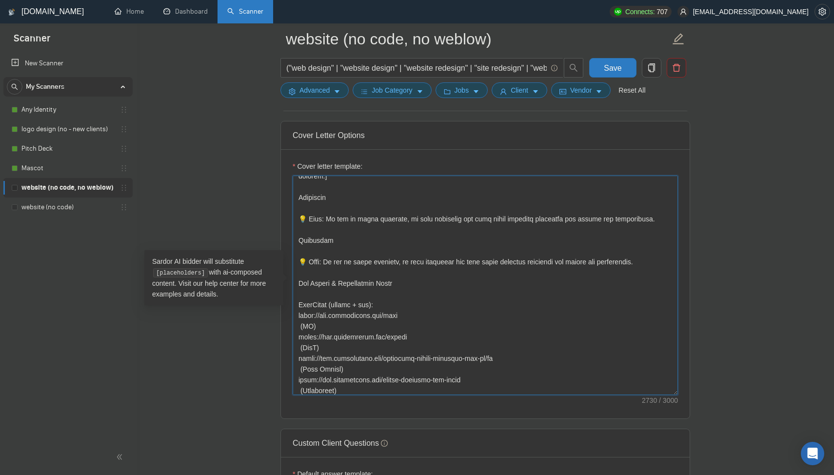
scroll to position [212, 0]
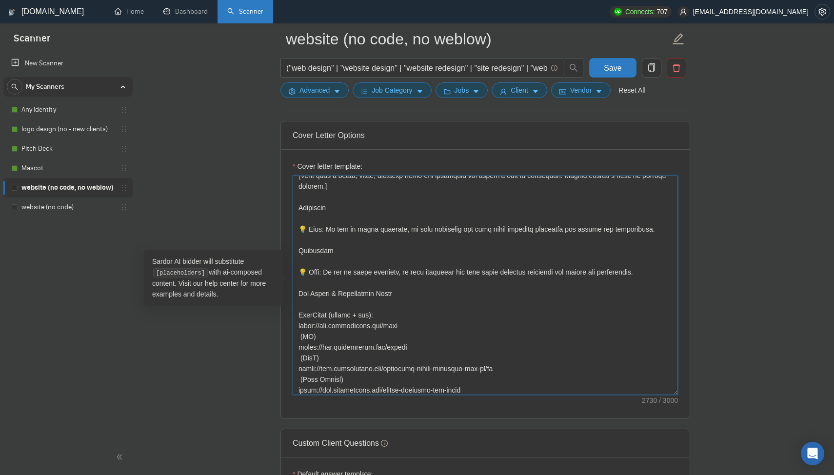
drag, startPoint x: 299, startPoint y: 207, endPoint x: 656, endPoint y: 225, distance: 356.9
click at [656, 225] on textarea "Cover letter template:" at bounding box center [485, 285] width 385 height 219
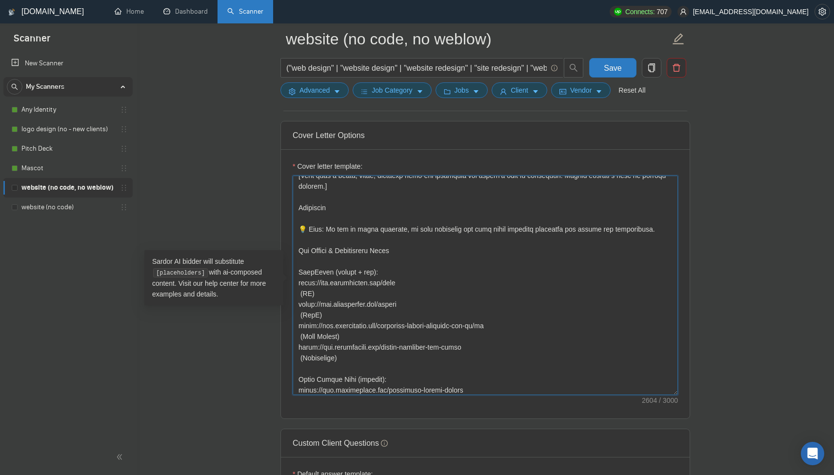
scroll to position [201, 0]
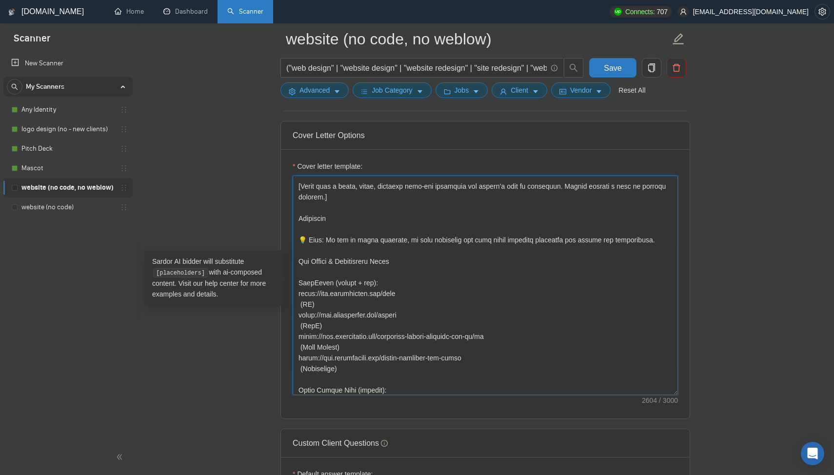
click at [405, 238] on textarea "Cover letter template:" at bounding box center [485, 285] width 385 height 219
click at [415, 238] on textarea "Cover letter template:" at bounding box center [485, 285] width 385 height 219
click at [422, 242] on textarea "Cover letter template:" at bounding box center [485, 285] width 385 height 219
click at [425, 241] on textarea "Cover letter template:" at bounding box center [485, 285] width 385 height 219
click at [442, 234] on textarea "Cover letter template:" at bounding box center [485, 285] width 385 height 219
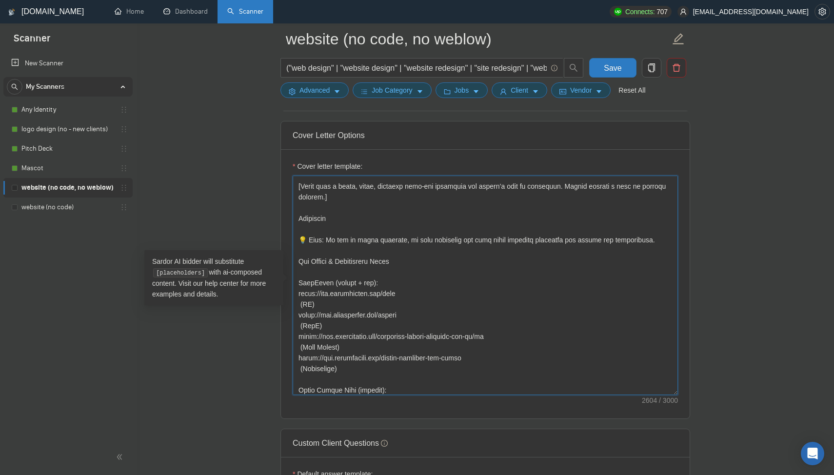
click at [442, 234] on textarea "Cover letter template:" at bounding box center [485, 285] width 385 height 219
click at [301, 304] on textarea "Cover letter template:" at bounding box center [485, 285] width 385 height 219
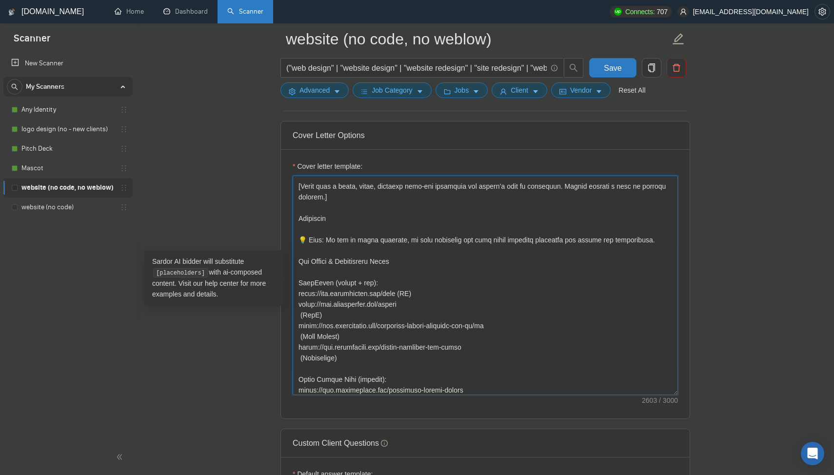
click at [300, 313] on textarea "Cover letter template:" at bounding box center [485, 285] width 385 height 219
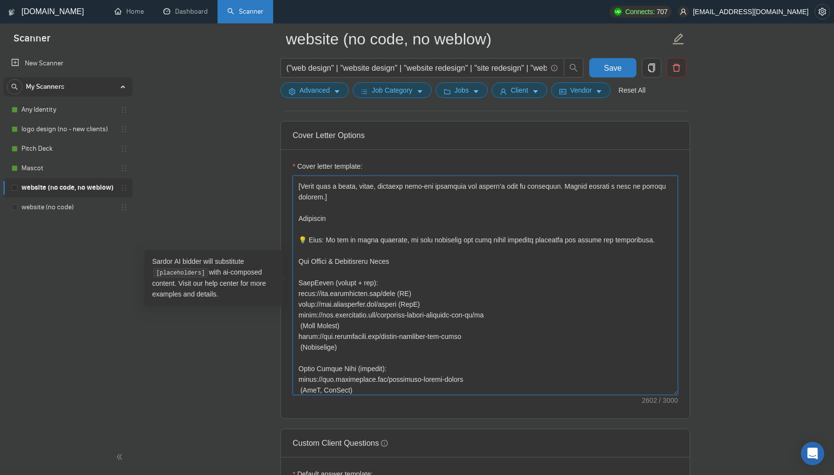
click at [301, 325] on textarea "Cover letter template:" at bounding box center [485, 285] width 385 height 219
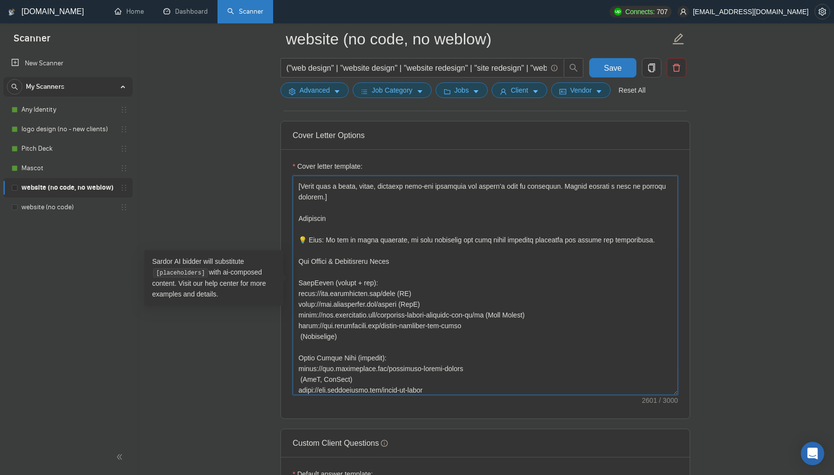
click at [301, 337] on textarea "Cover letter template:" at bounding box center [485, 285] width 385 height 219
click at [302, 369] on textarea "Cover letter template:" at bounding box center [485, 285] width 385 height 219
click at [301, 381] on textarea "Cover letter template:" at bounding box center [485, 285] width 385 height 219
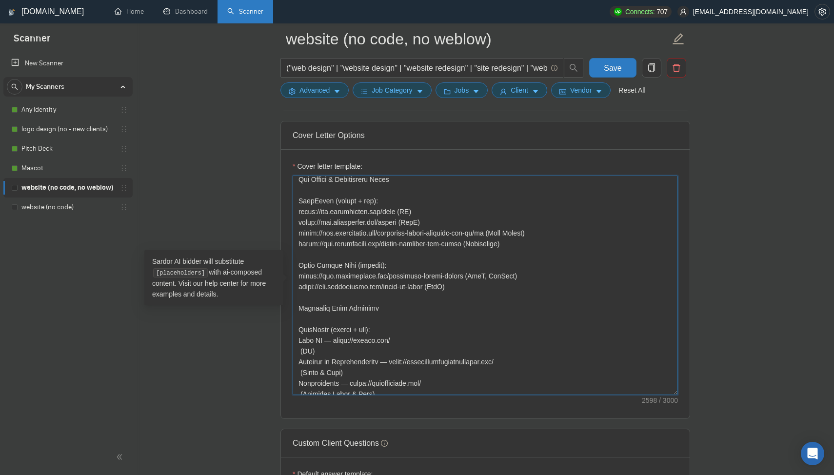
scroll to position [322, 0]
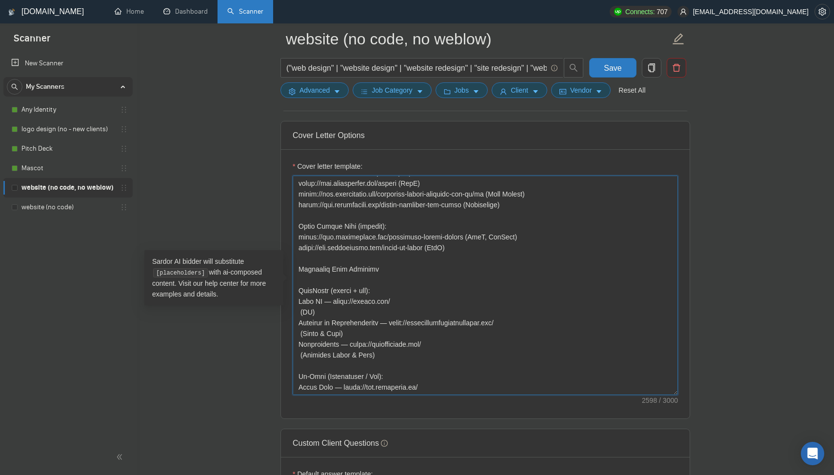
click at [300, 307] on textarea "Cover letter template:" at bounding box center [485, 285] width 385 height 219
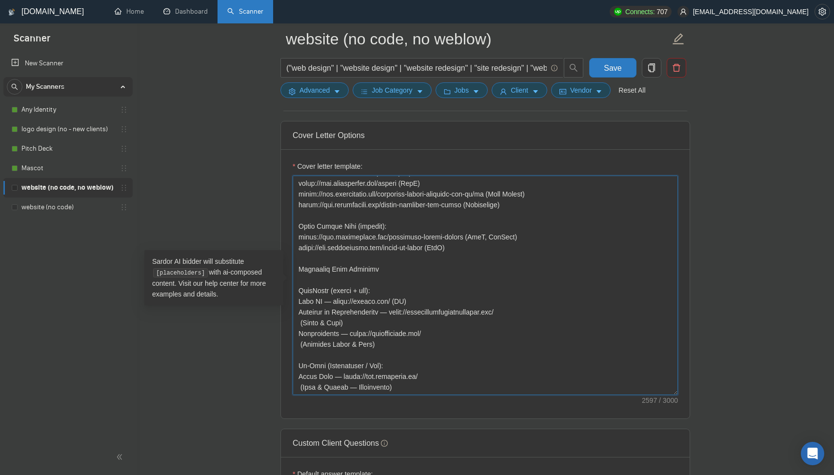
click at [301, 320] on textarea "Cover letter template:" at bounding box center [485, 285] width 385 height 219
click at [300, 338] on textarea "Cover letter template:" at bounding box center [485, 285] width 385 height 219
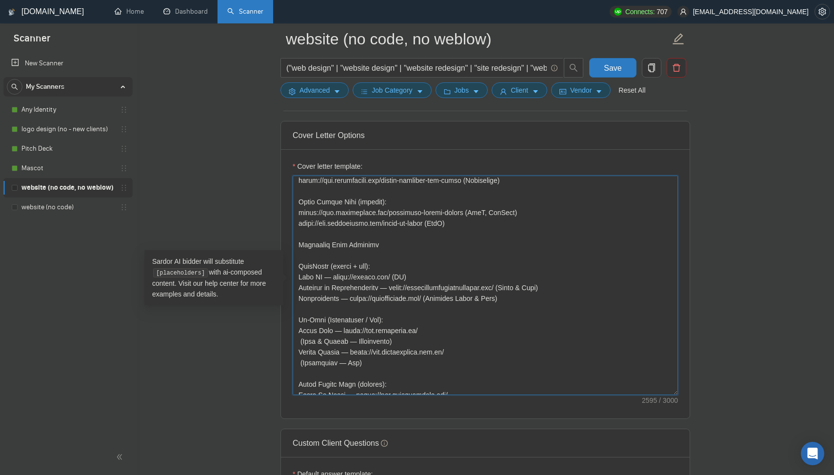
scroll to position [359, 0]
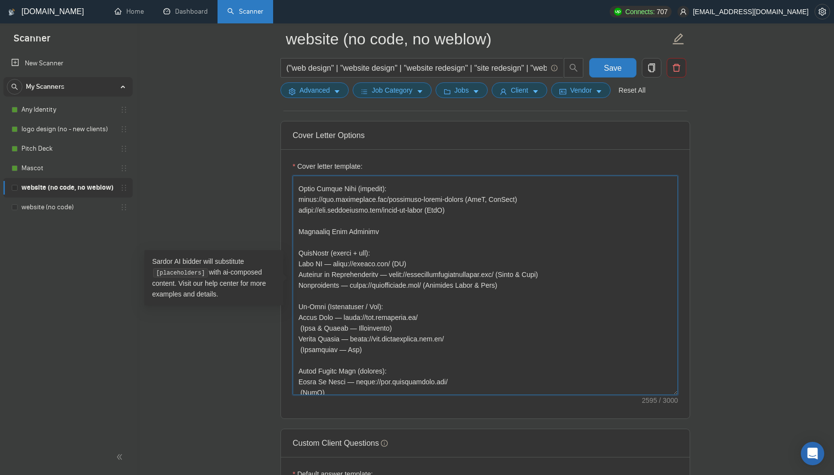
click at [300, 327] on textarea "Cover letter template:" at bounding box center [485, 285] width 385 height 219
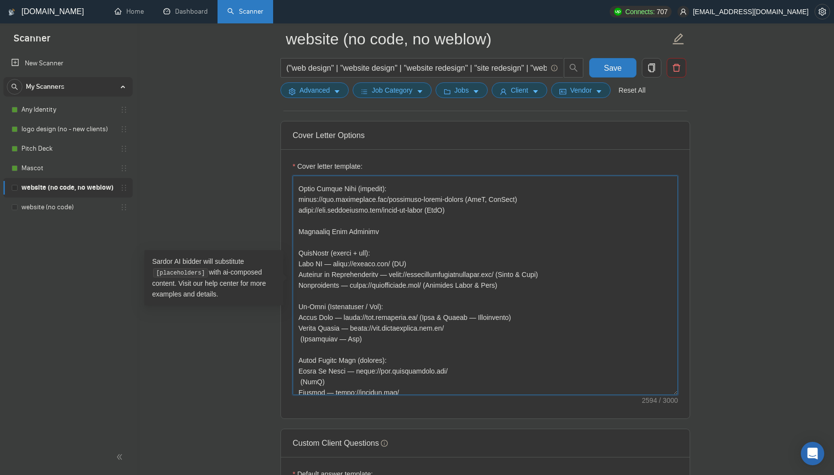
click at [300, 336] on textarea "Cover letter template:" at bounding box center [485, 285] width 385 height 219
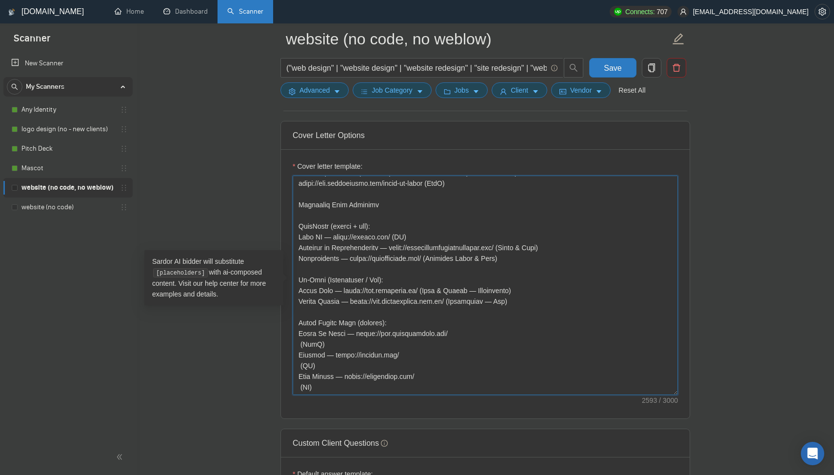
click at [301, 346] on textarea "Cover letter template:" at bounding box center [485, 285] width 385 height 219
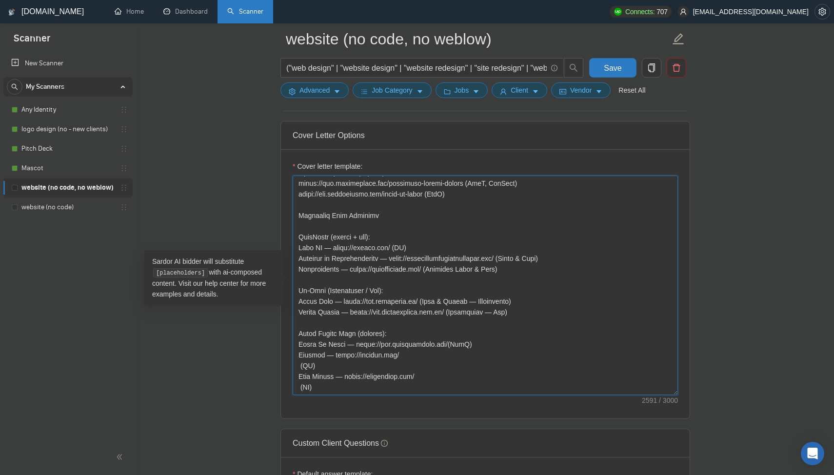
scroll to position [375, 0]
drag, startPoint x: 301, startPoint y: 367, endPoint x: 314, endPoint y: 367, distance: 13.2
click at [301, 367] on textarea "Cover letter template:" at bounding box center [485, 285] width 385 height 219
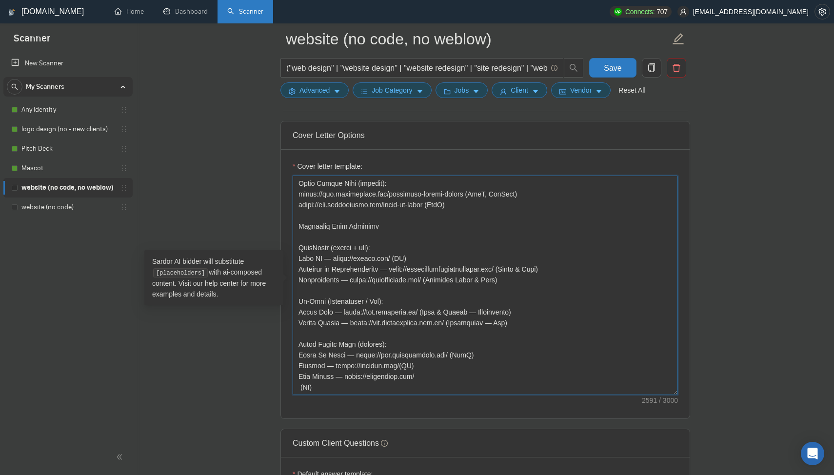
scroll to position [365, 0]
click at [300, 387] on textarea "Cover letter template:" at bounding box center [485, 285] width 385 height 219
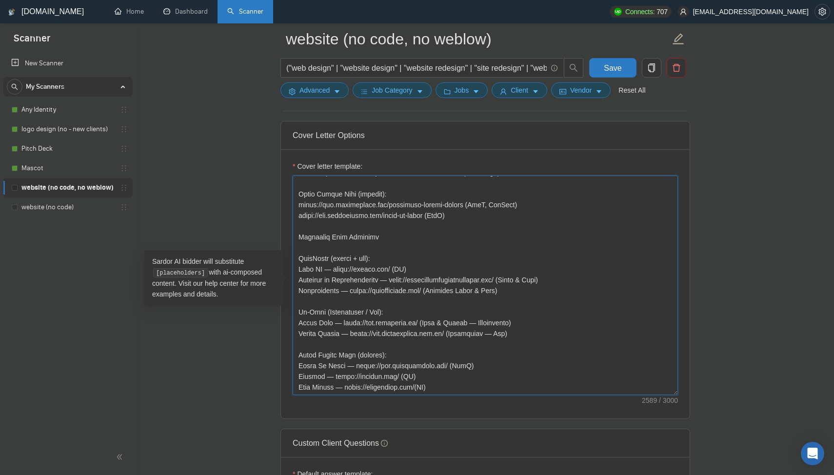
scroll to position [354, 0]
type textarea "[Lorem ipsu d sitam, consecte adipisci elits doe tempor’i utla et dolorem al en…"
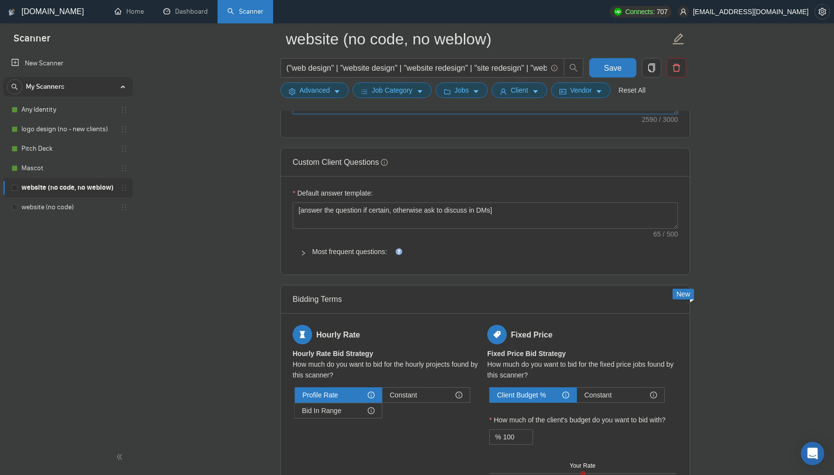
scroll to position [982, 0]
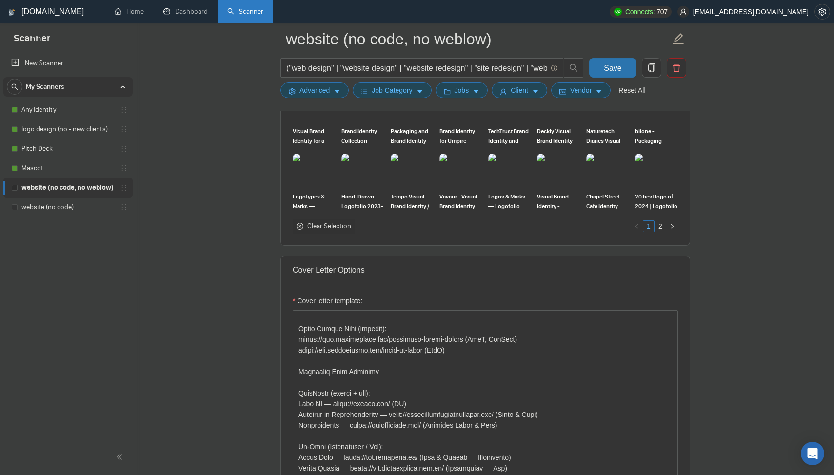
click at [597, 72] on button "Save" at bounding box center [612, 68] width 47 height 20
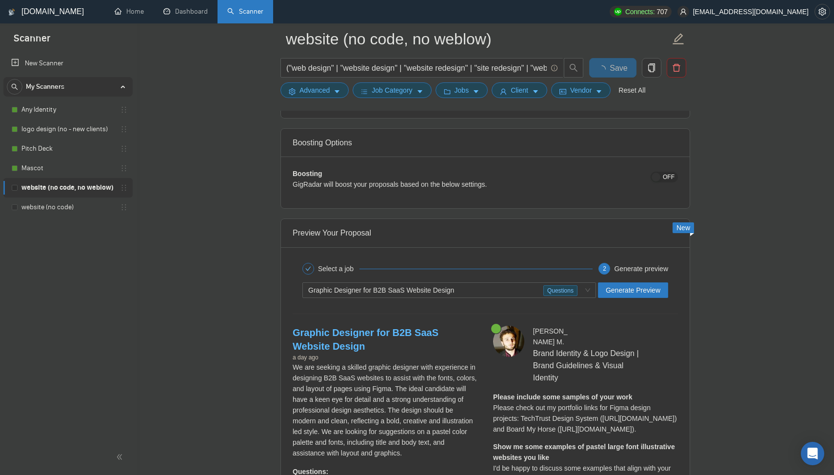
scroll to position [1840, 0]
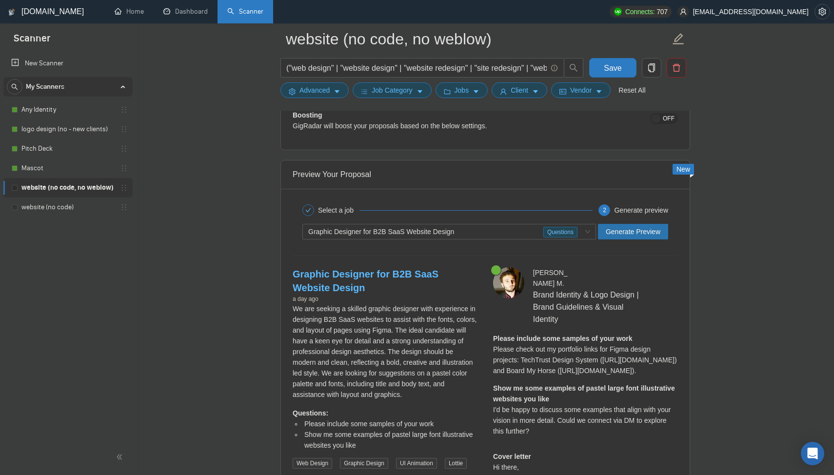
click at [628, 230] on span "Generate Preview" at bounding box center [633, 231] width 55 height 11
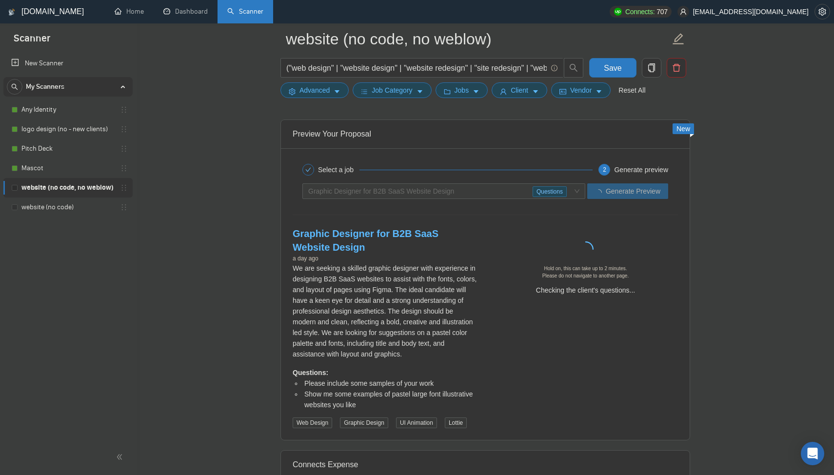
scroll to position [1880, 0]
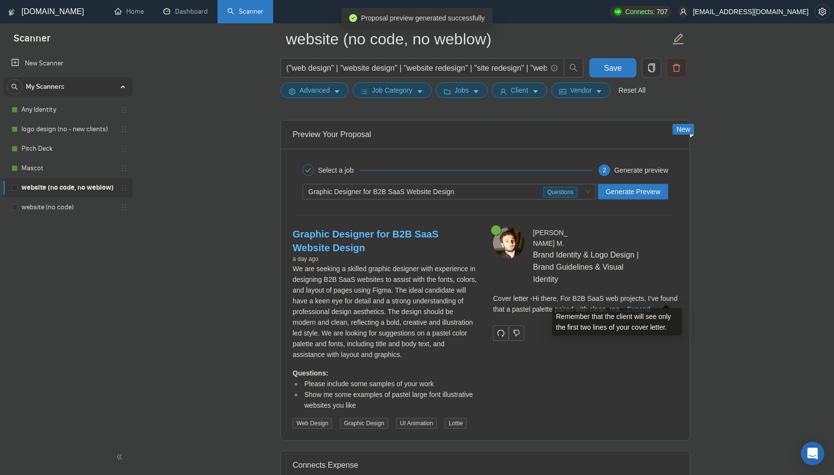
click at [650, 305] on link "Expand" at bounding box center [638, 309] width 23 height 8
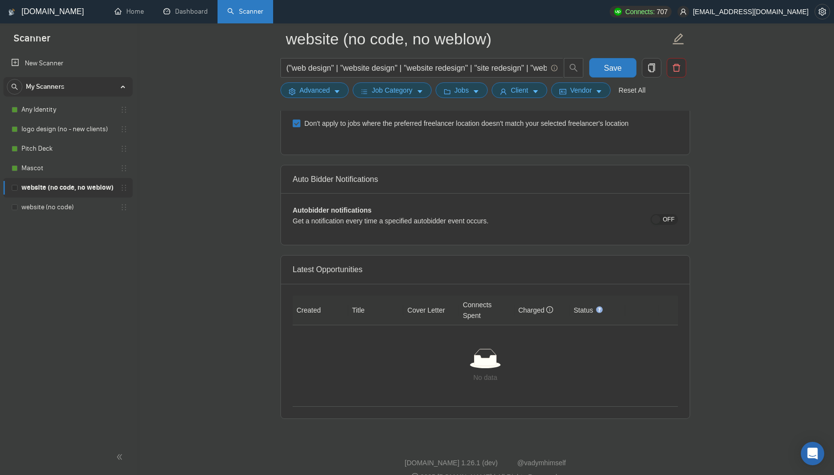
scroll to position [2661, 0]
